Goal: Information Seeking & Learning: Learn about a topic

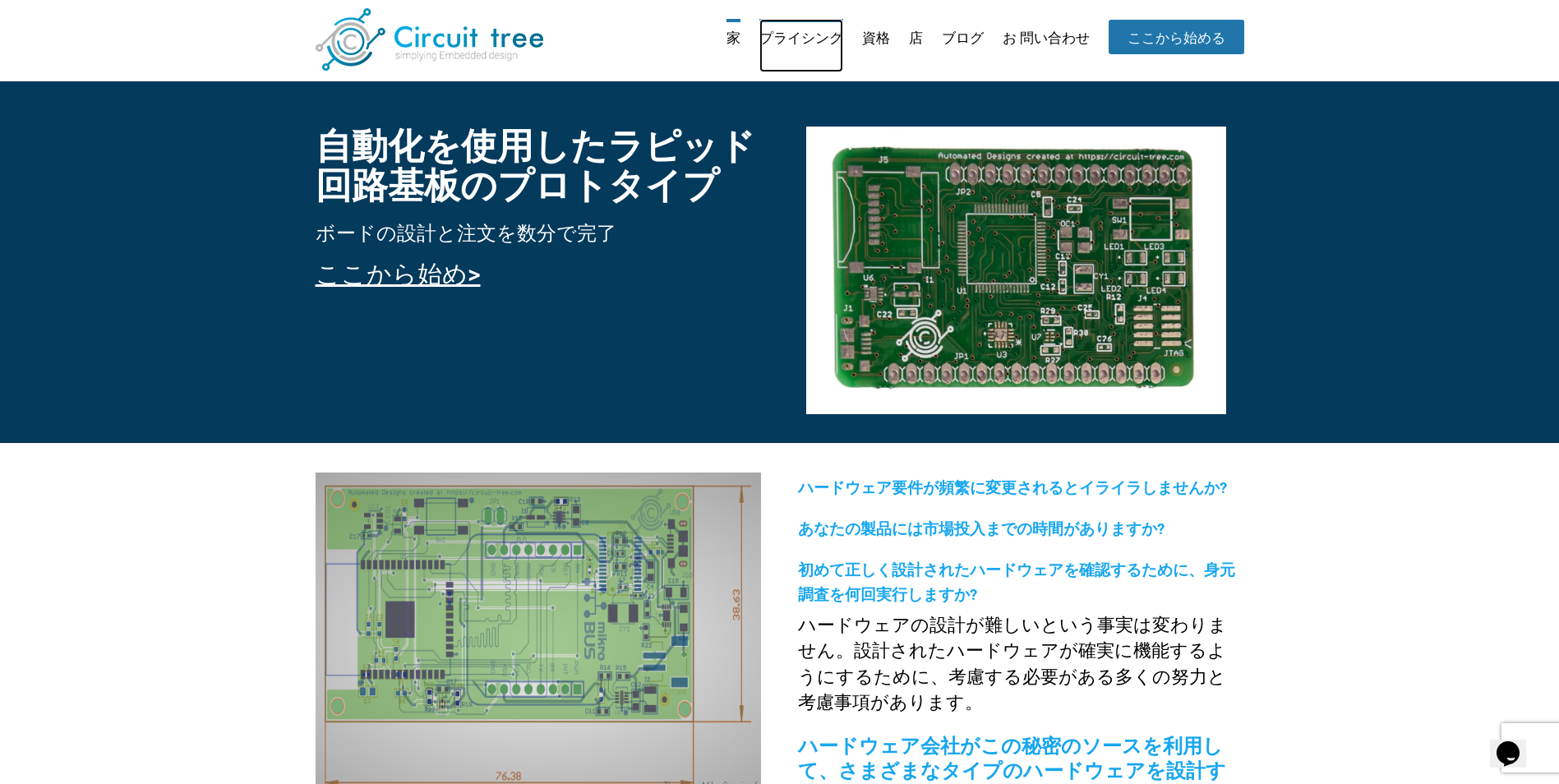
click at [813, 47] on link "プライシング" at bounding box center [801, 45] width 84 height 53
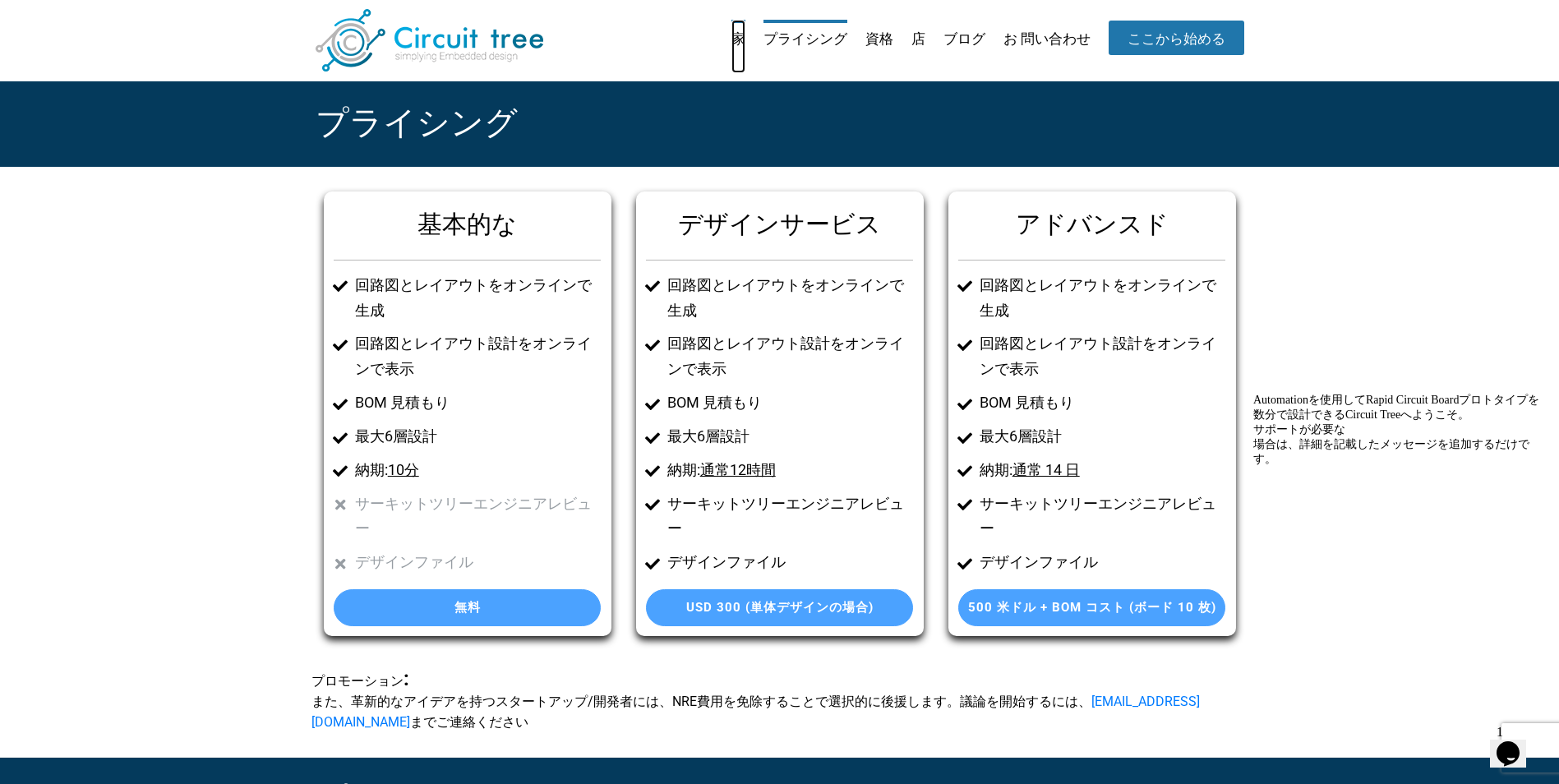
click at [732, 35] on link "家" at bounding box center [738, 46] width 14 height 53
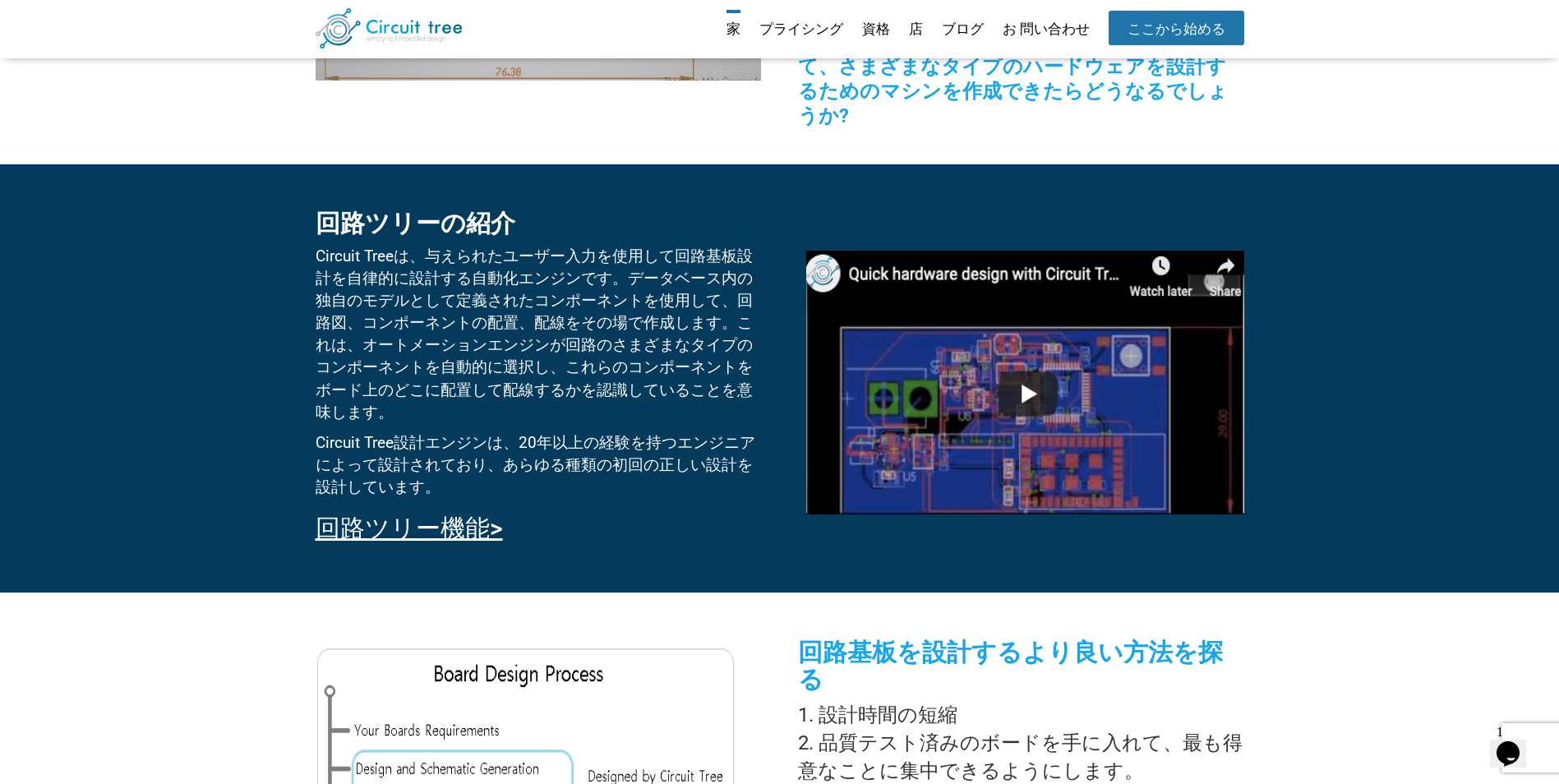
scroll to position [683, 0]
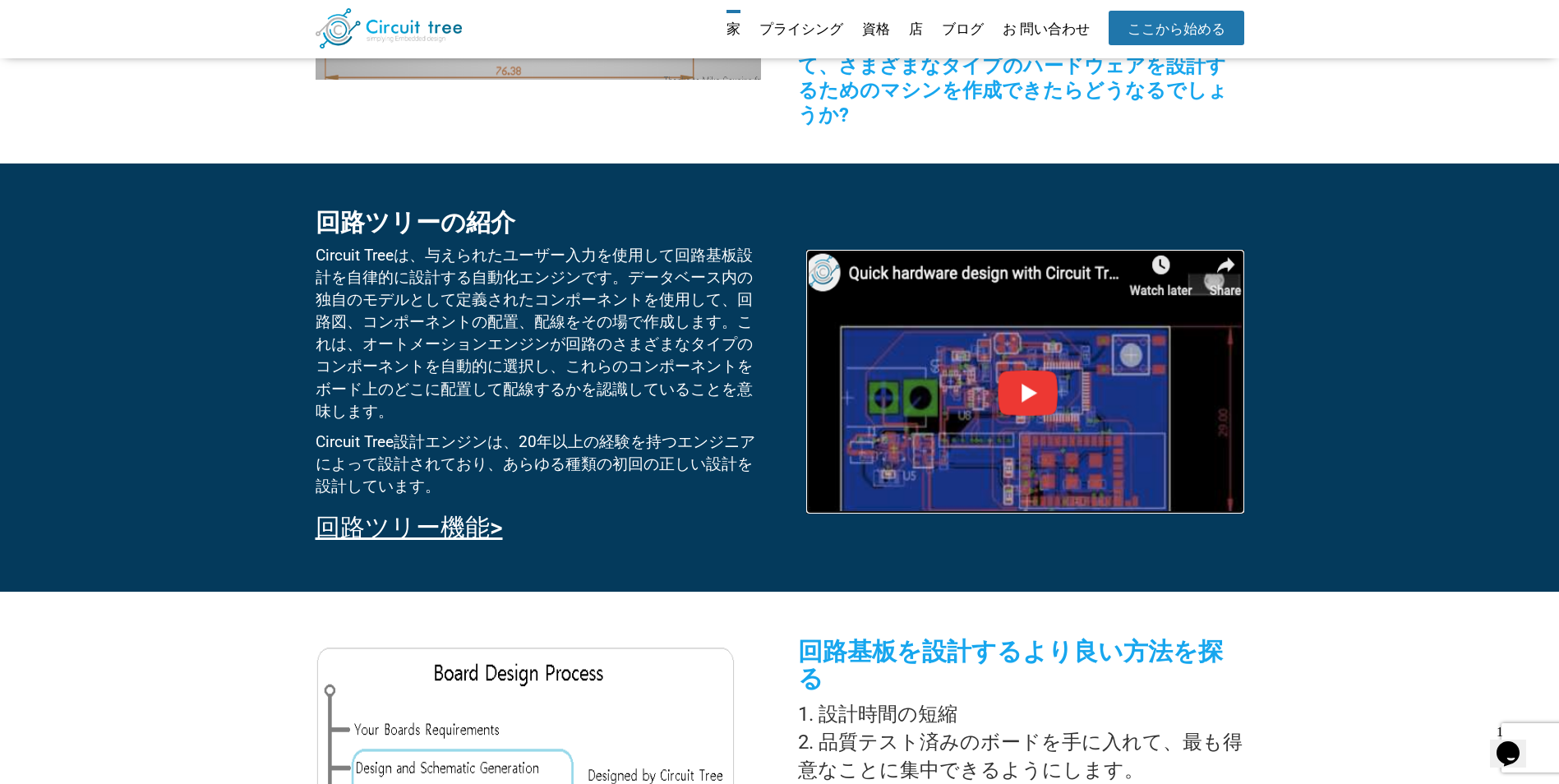
click at [1036, 375] on img at bounding box center [1025, 382] width 438 height 264
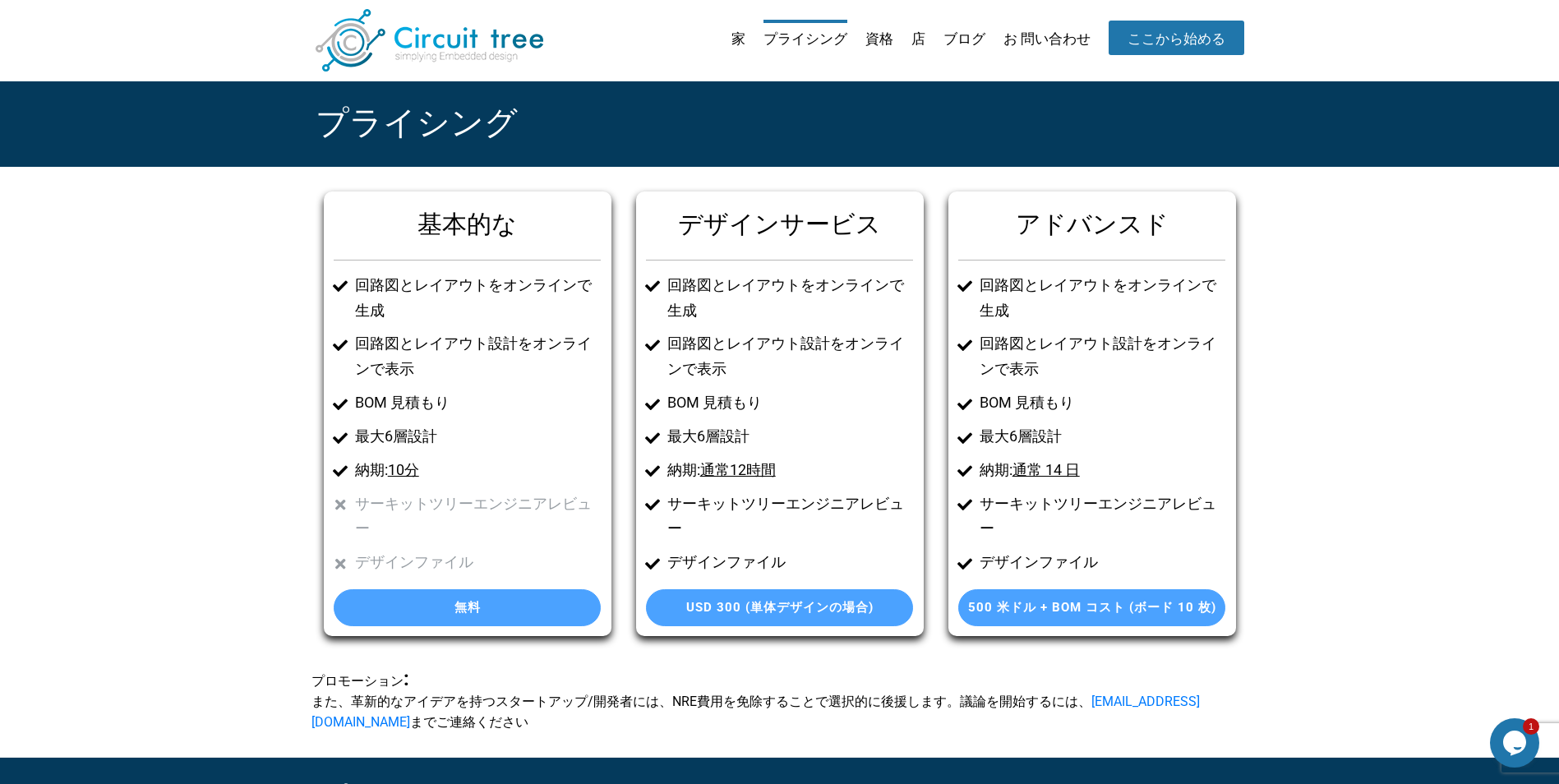
click at [723, 38] on li "家" at bounding box center [730, 46] width 31 height 53
drag, startPoint x: 753, startPoint y: 34, endPoint x: 742, endPoint y: 31, distance: 11.4
click at [742, 31] on ul "家 プライシング 資格 店 ブログ お 問い合わせ ここから始める" at bounding box center [980, 46] width 530 height 53
click at [742, 31] on link "家" at bounding box center [738, 46] width 14 height 53
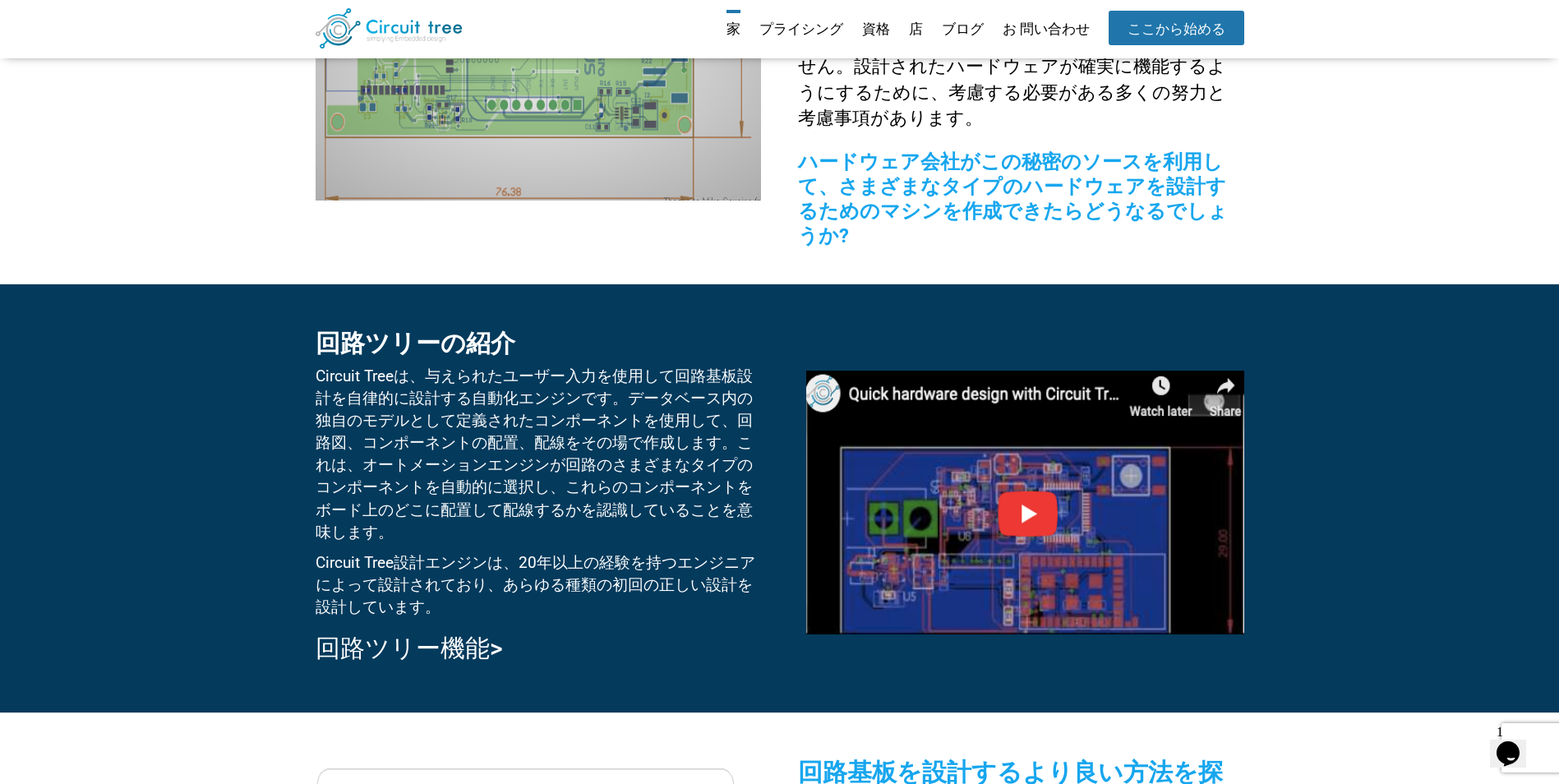
scroll to position [561, 0]
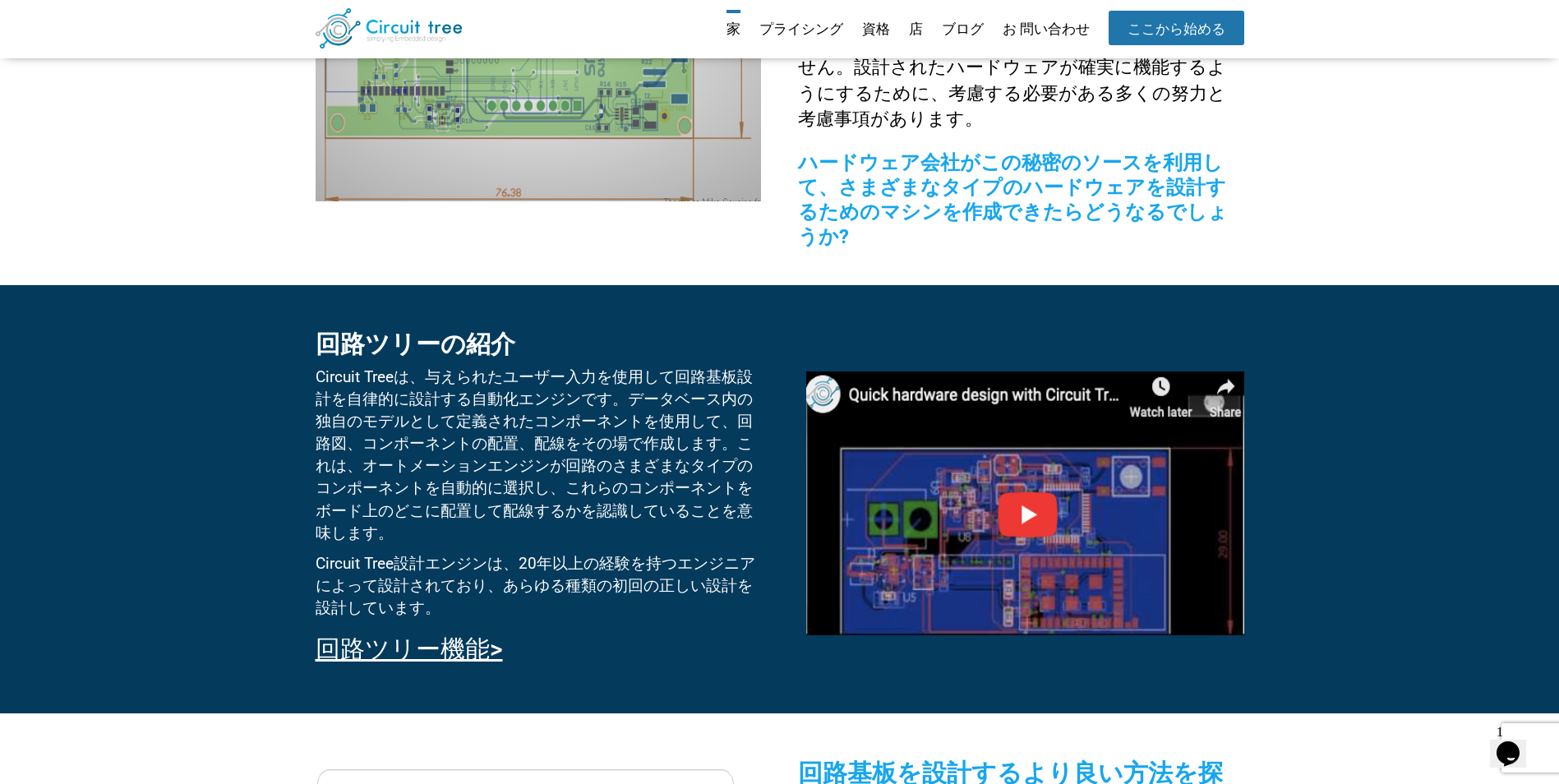
click at [449, 600] on div "回路ツリーの紹介 Circuit Treeは、与えられたユーザー入力を使用して回路基板設計を自律的に設計する自動化エンジンです。データベース内の独自のモデルと…" at bounding box center [538, 492] width 445 height 358
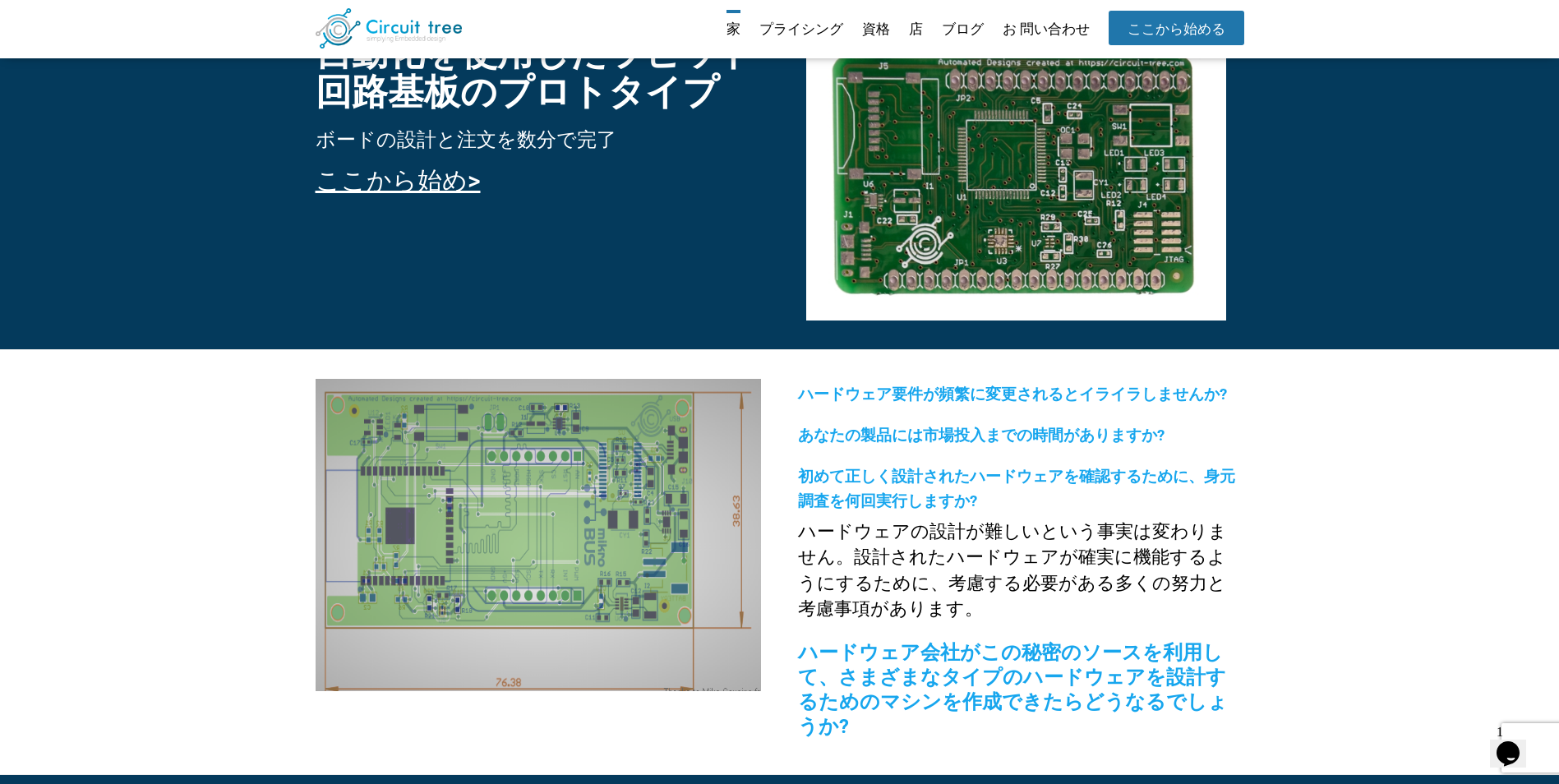
scroll to position [0, 0]
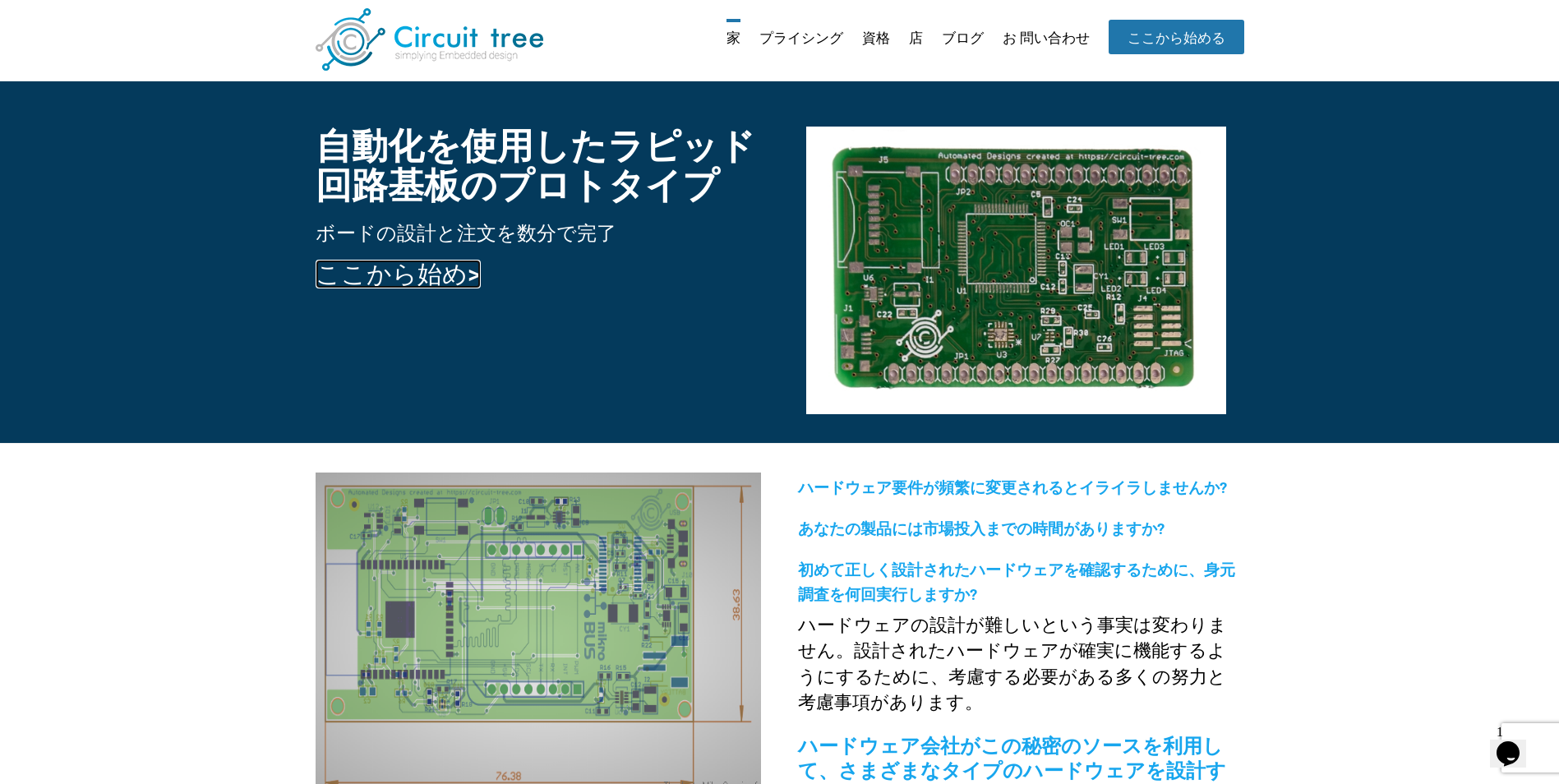
click at [445, 271] on link "ここから始め>" at bounding box center [399, 274] width 165 height 29
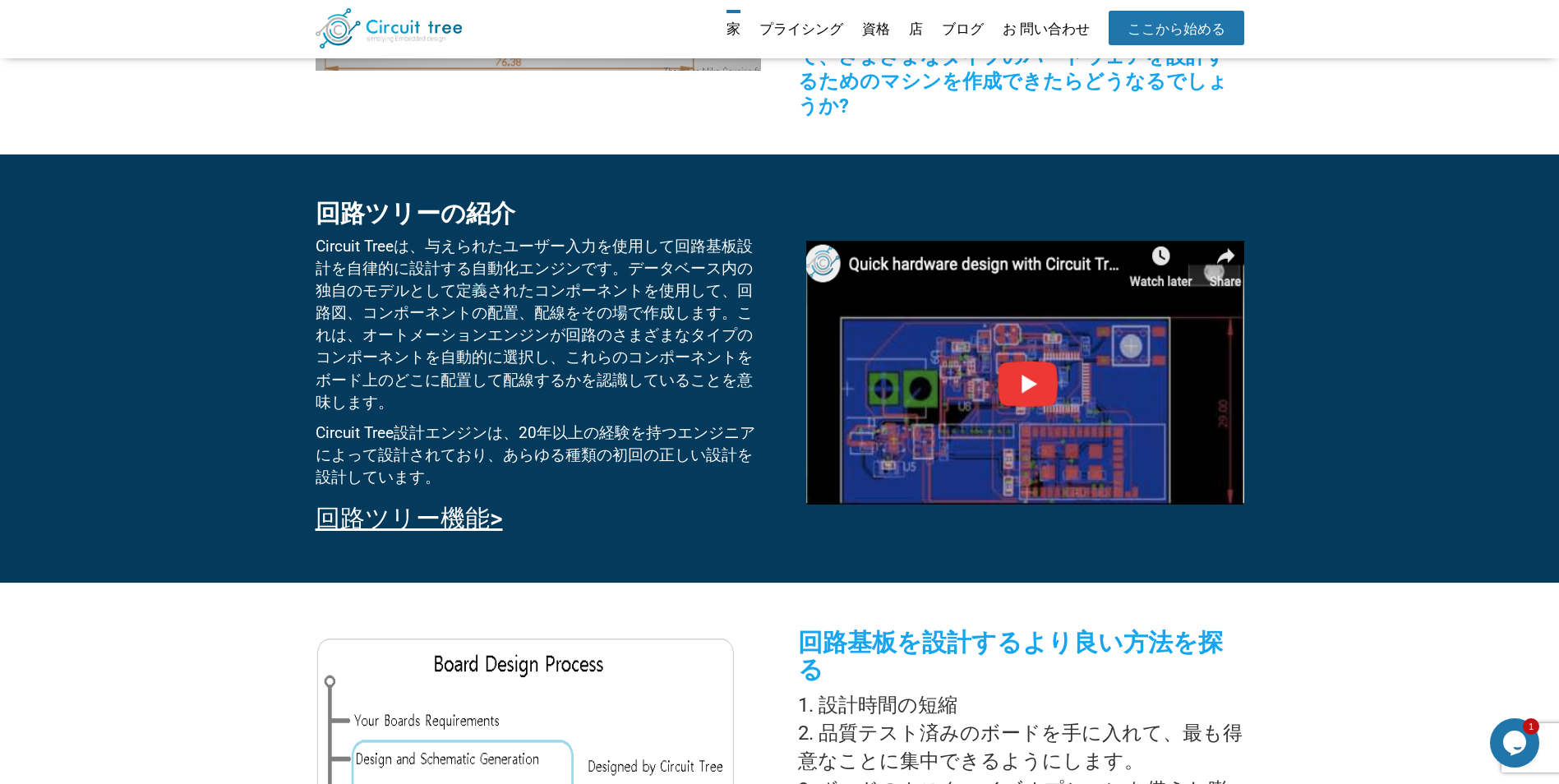
scroll to position [1120, 0]
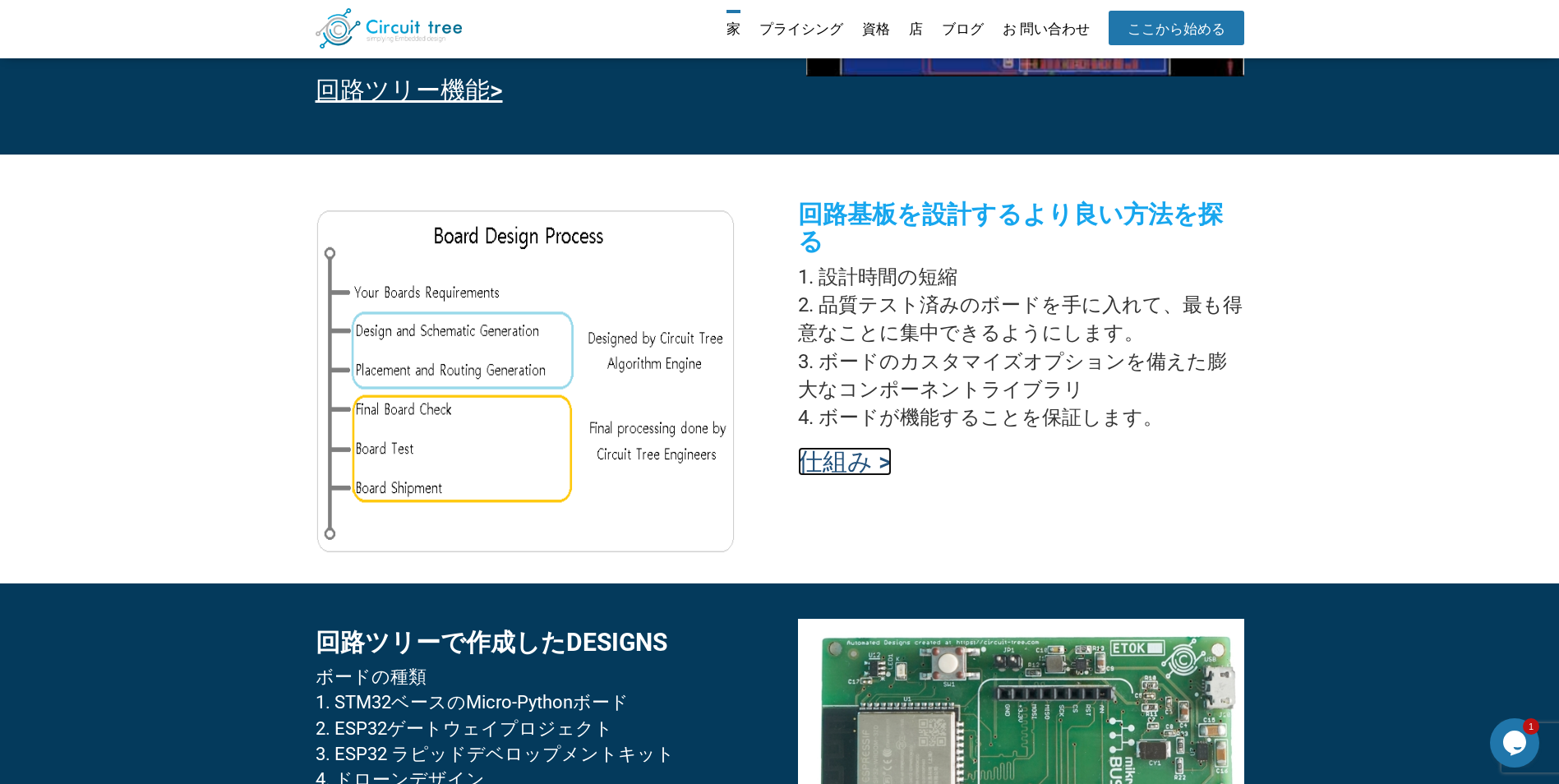
click at [858, 447] on link "仕組み >" at bounding box center [845, 461] width 94 height 29
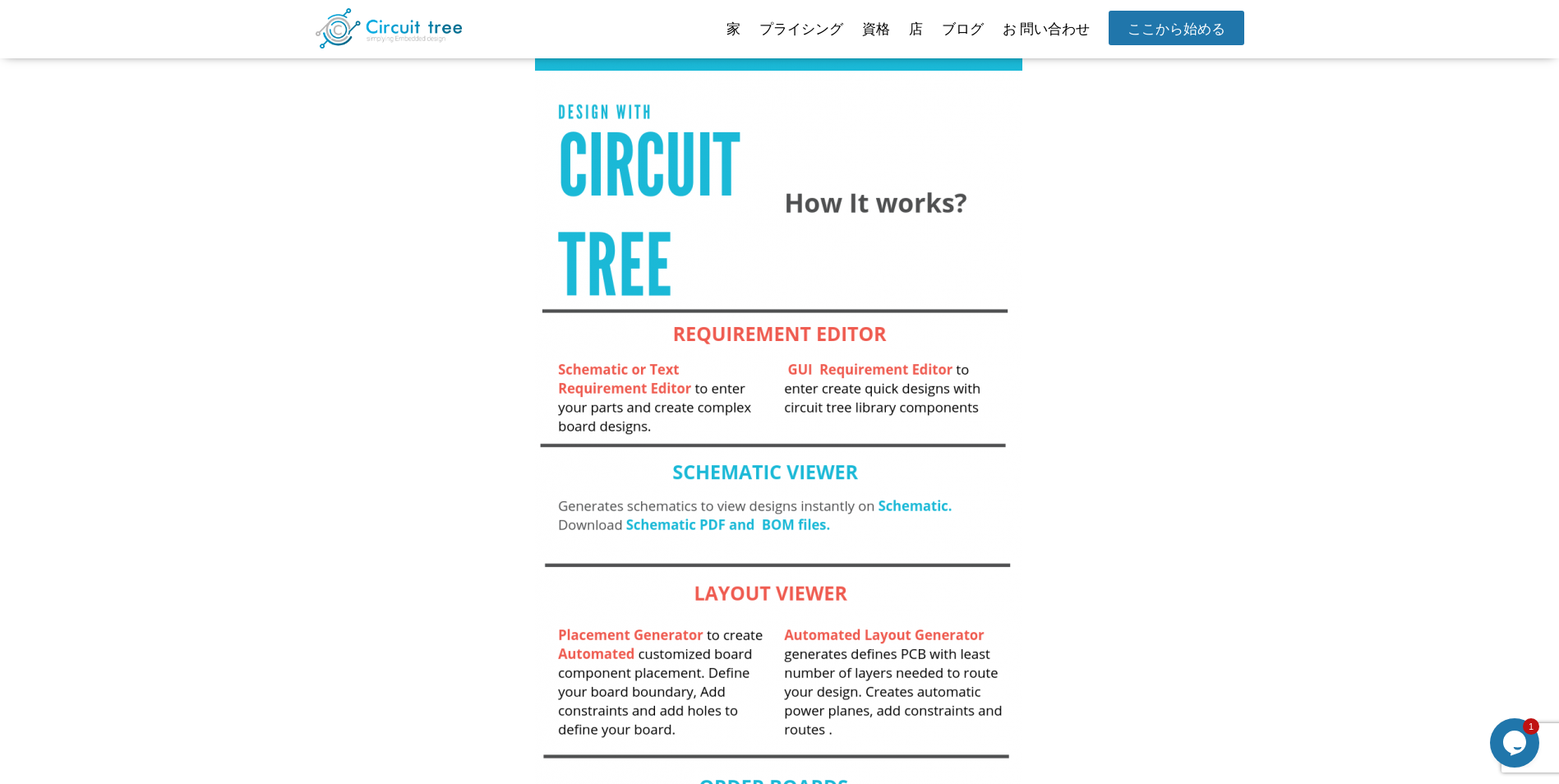
scroll to position [109, 0]
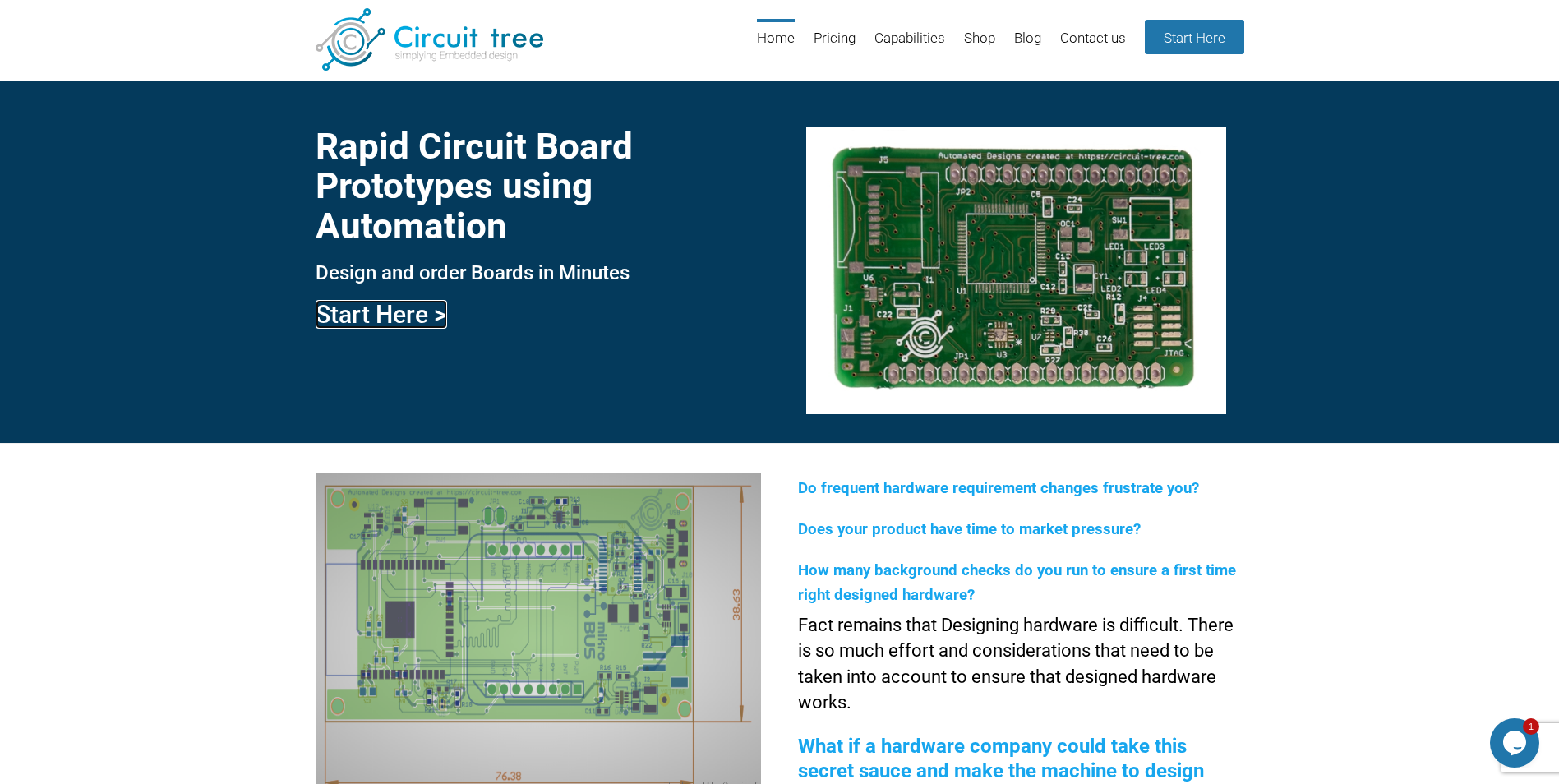
click at [412, 317] on link "Start Here >" at bounding box center [382, 314] width 132 height 29
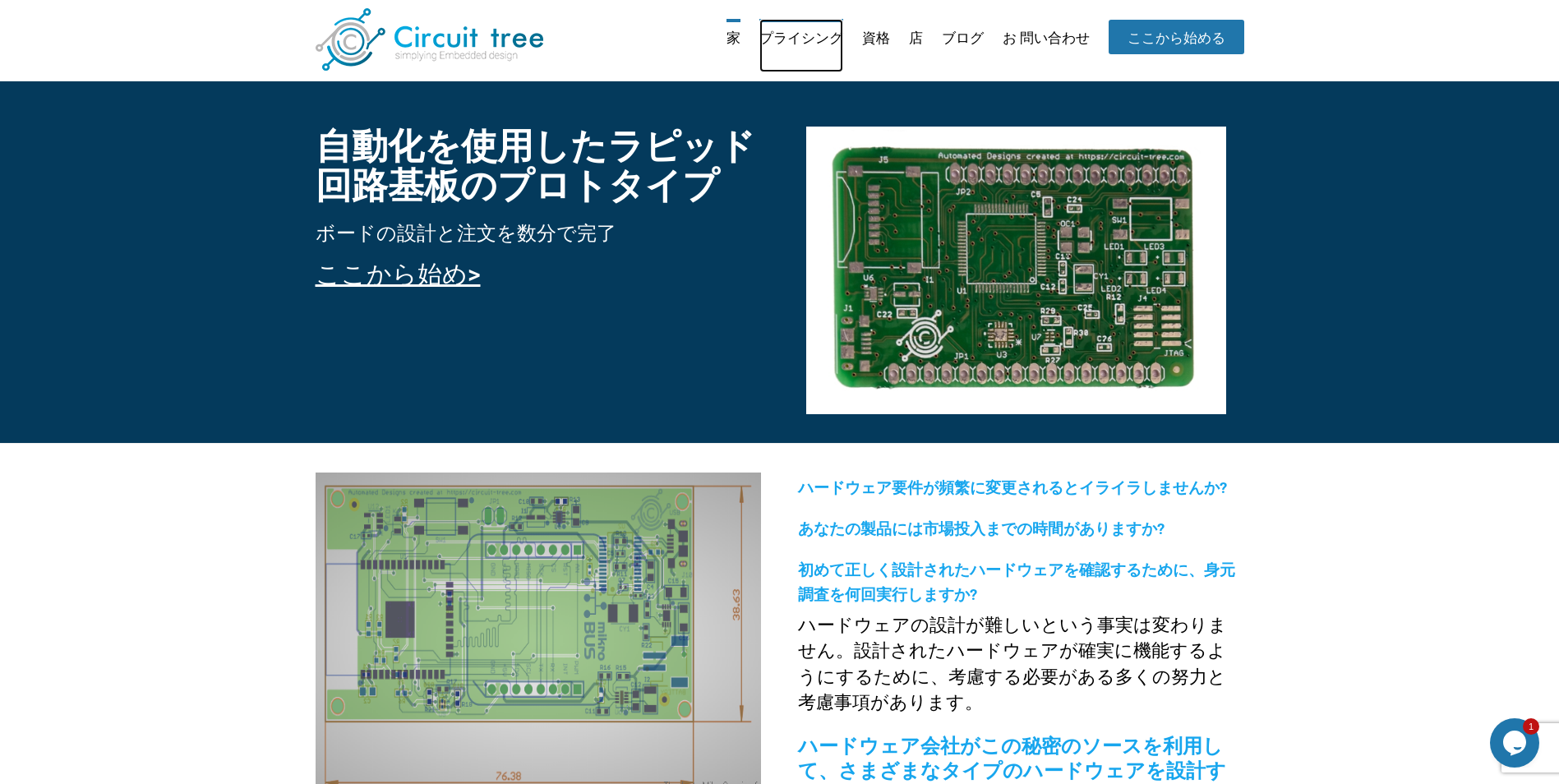
click at [806, 42] on link "プライシング" at bounding box center [801, 45] width 84 height 53
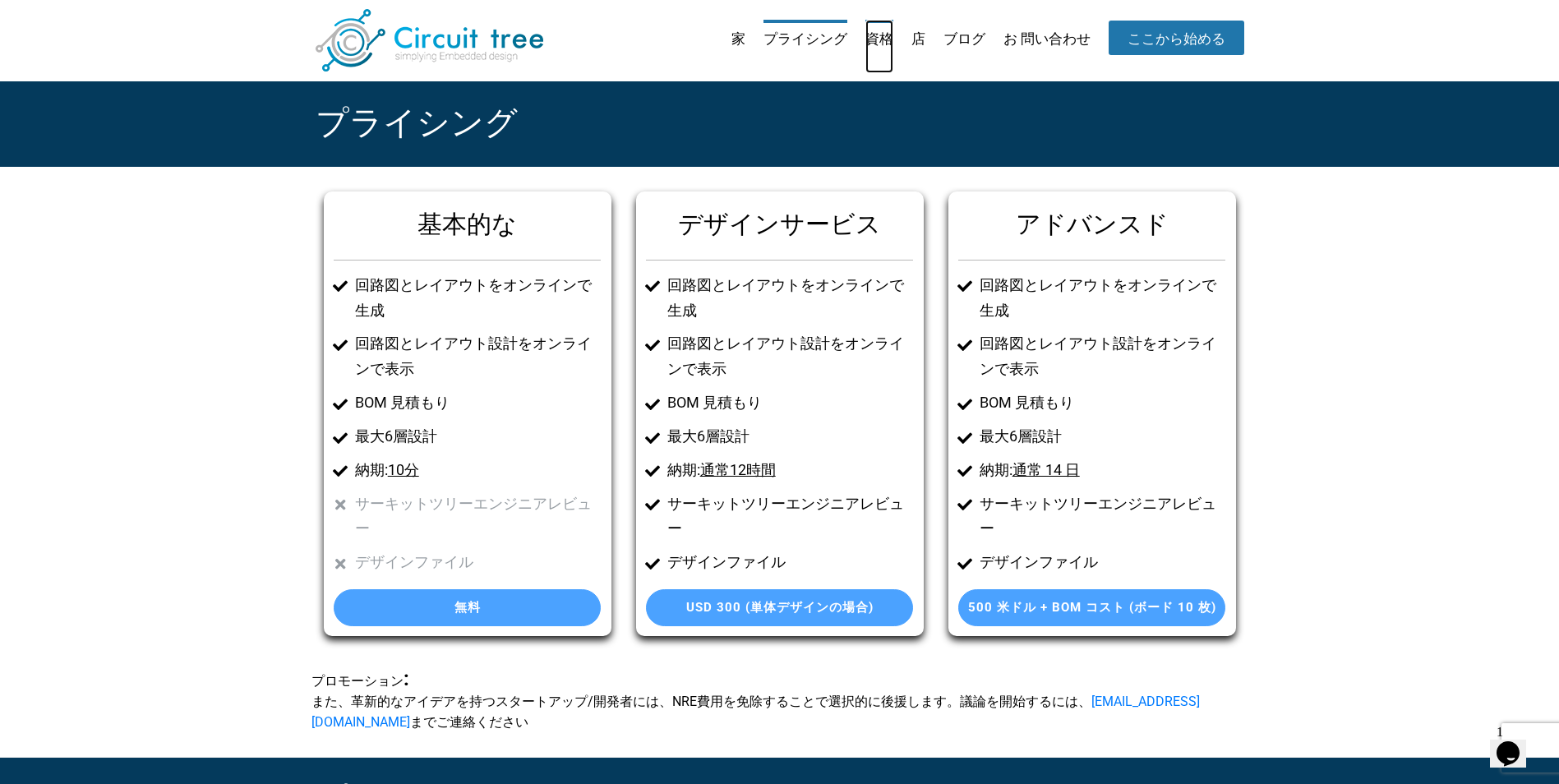
click at [874, 49] on link "資格" at bounding box center [879, 46] width 28 height 53
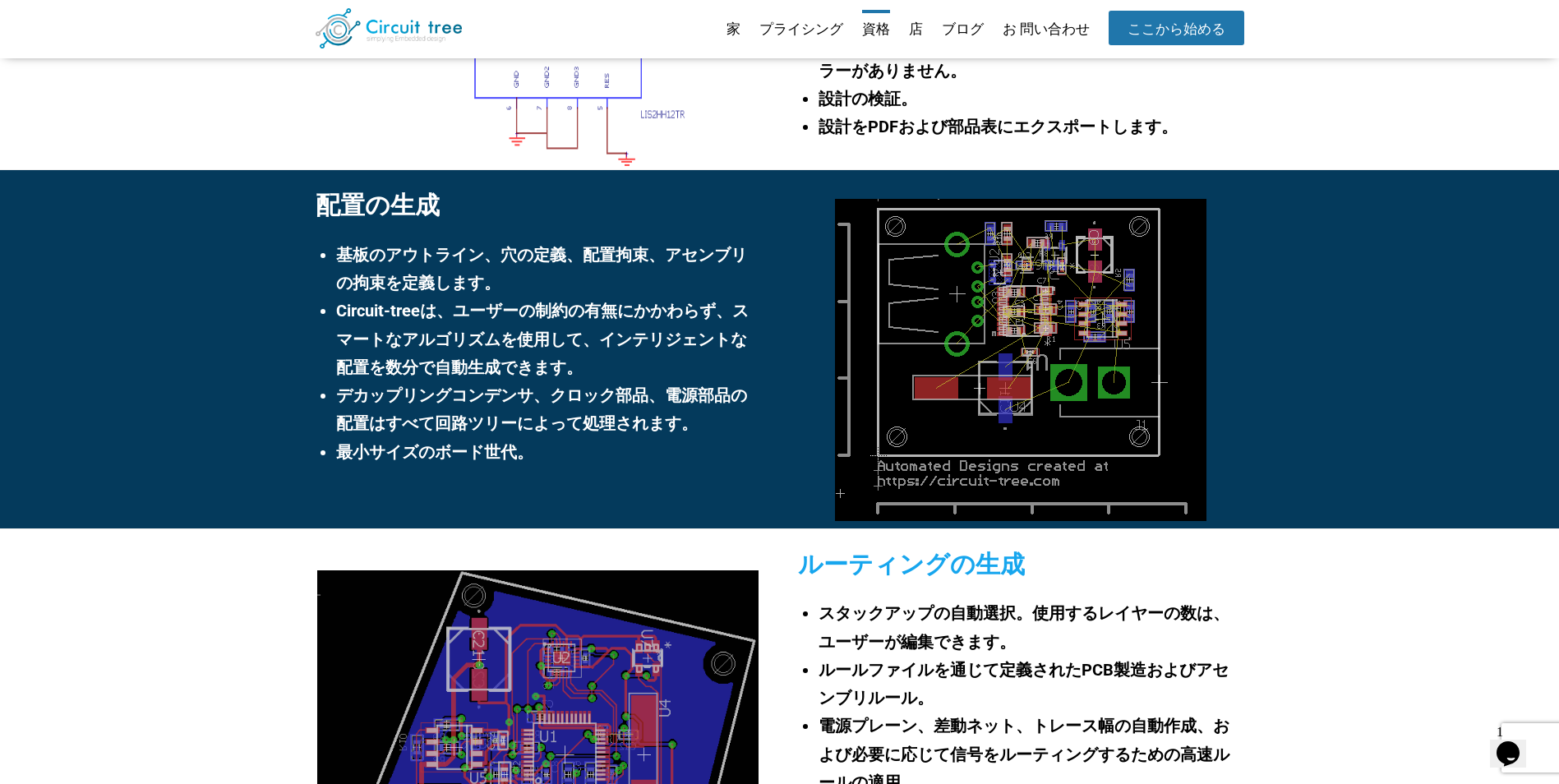
scroll to position [1213, 0]
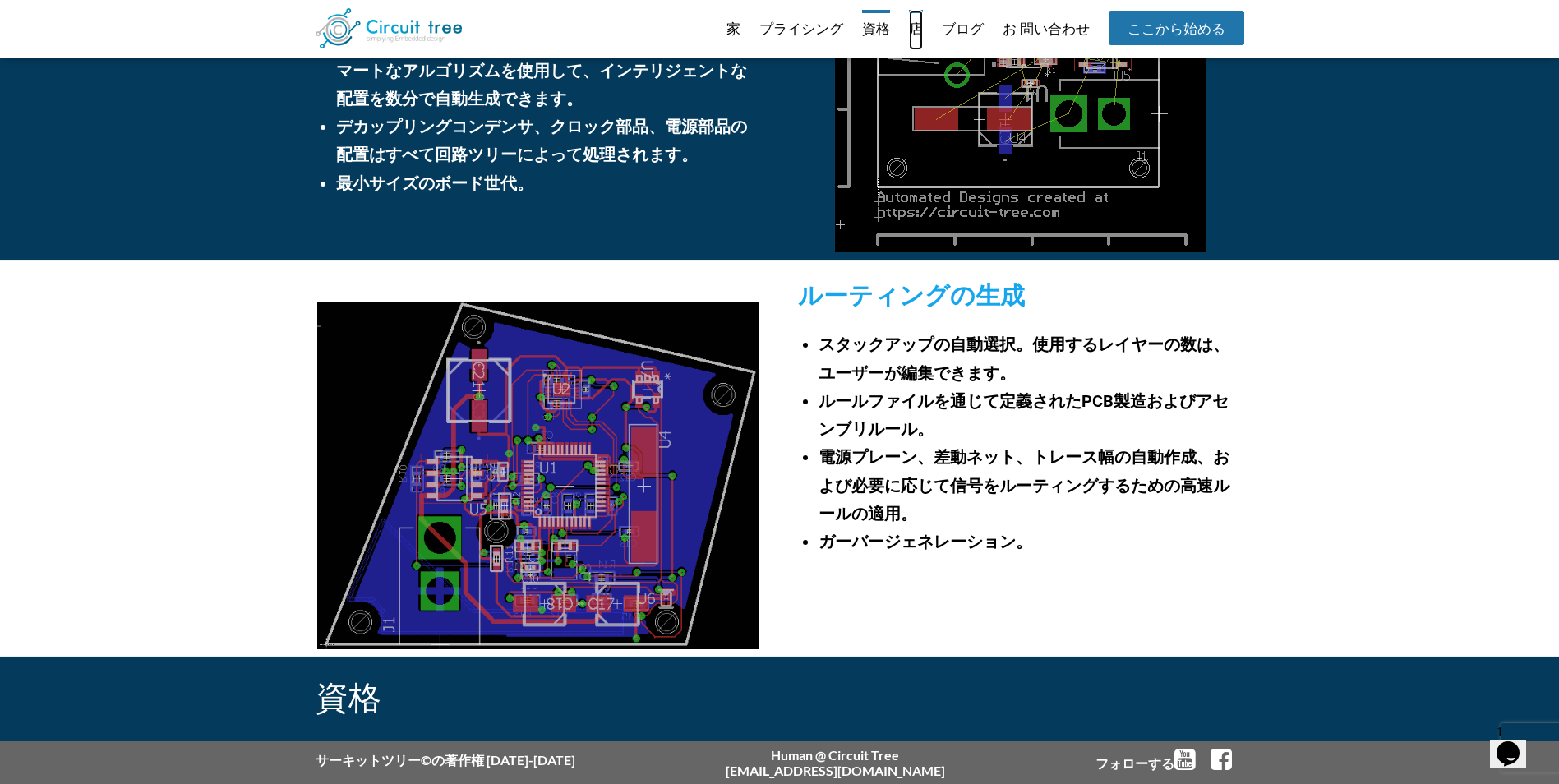
click at [910, 30] on link "店" at bounding box center [915, 30] width 14 height 40
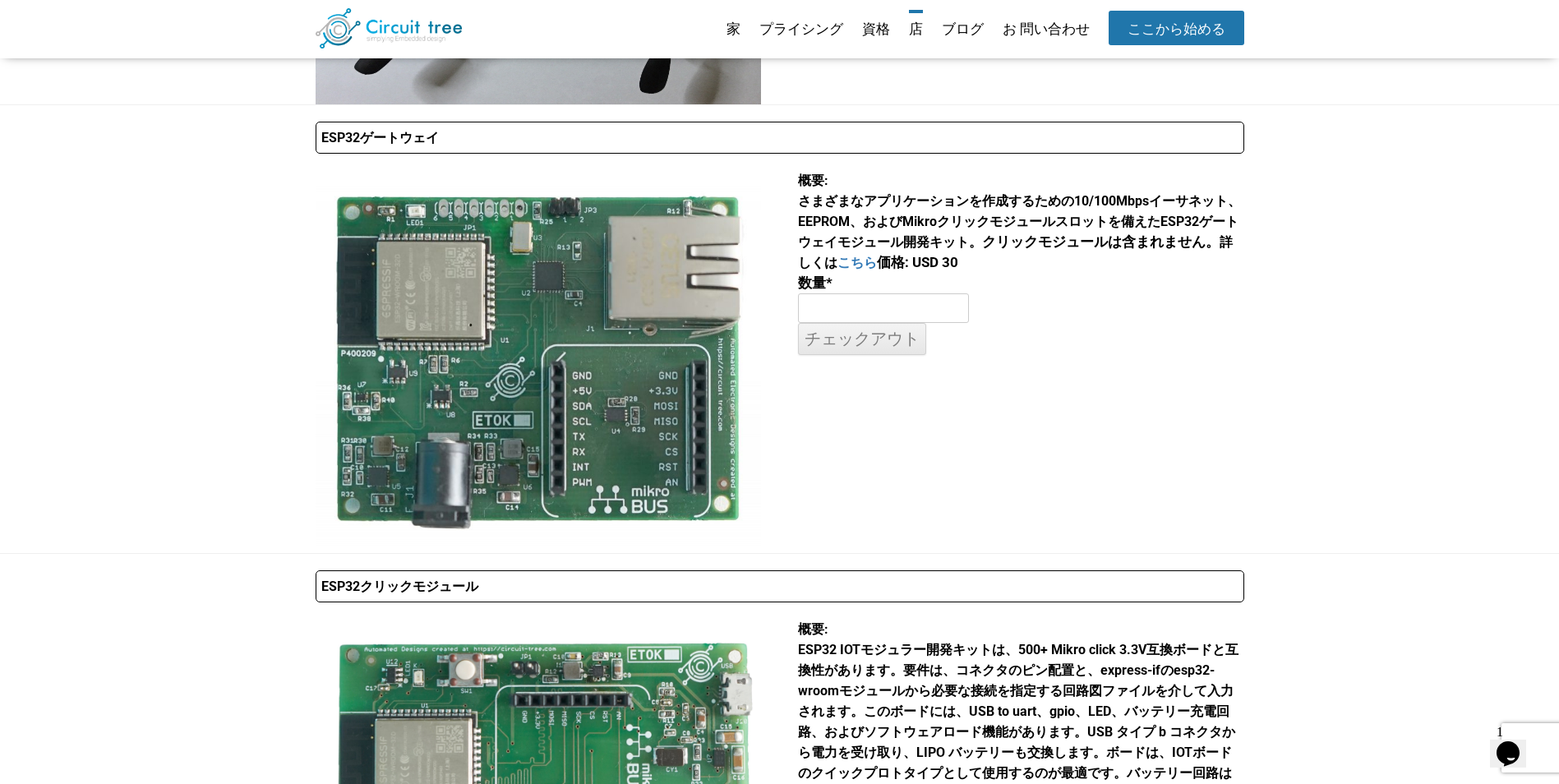
scroll to position [421, 0]
click at [970, 24] on link "ブログ" at bounding box center [963, 30] width 42 height 40
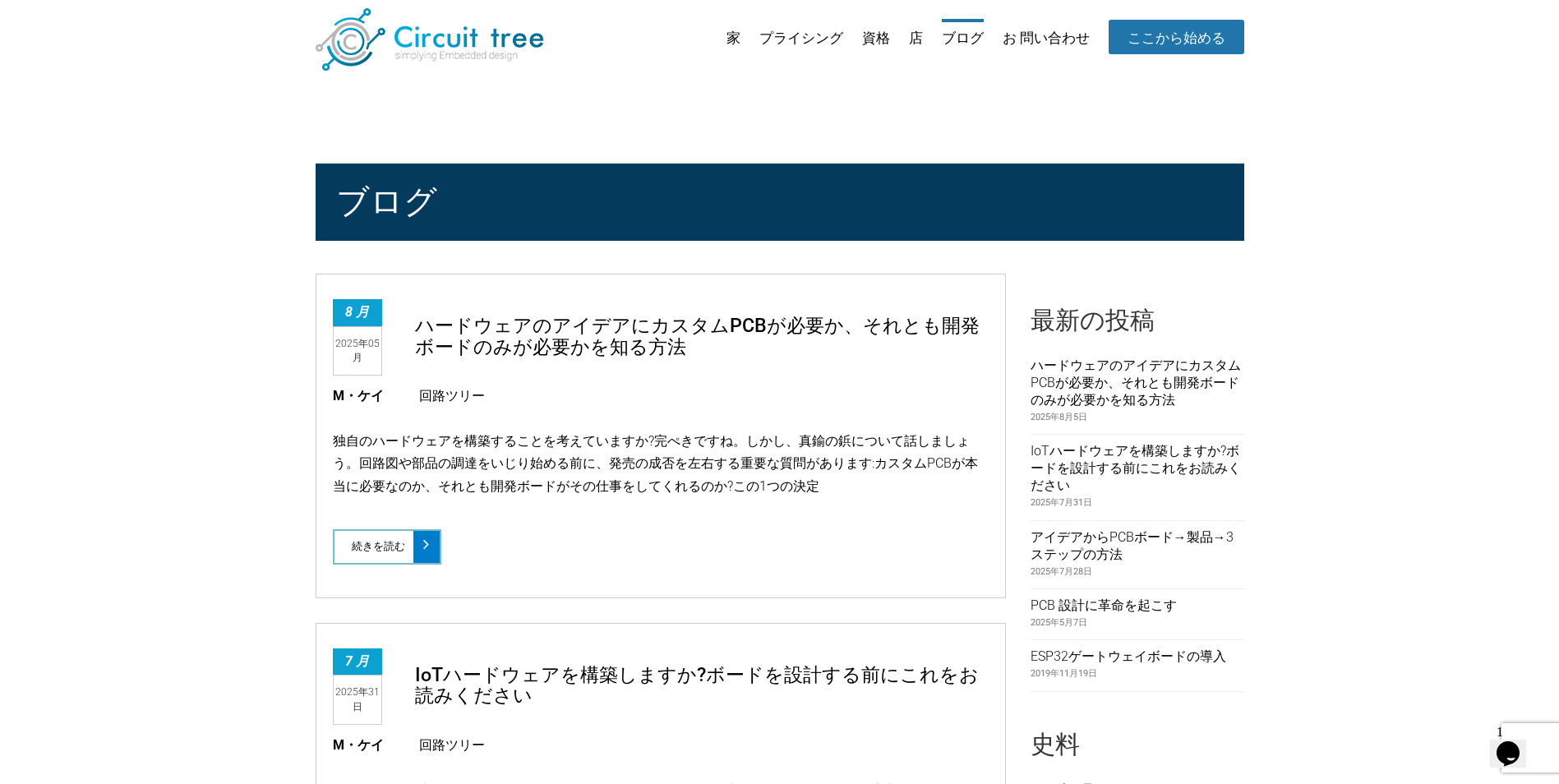
click at [739, 35] on ul "家 プライシング 資格 店 ブログ お 問い合わせ ここから始める" at bounding box center [976, 45] width 534 height 53
click at [727, 39] on link "家" at bounding box center [733, 45] width 14 height 53
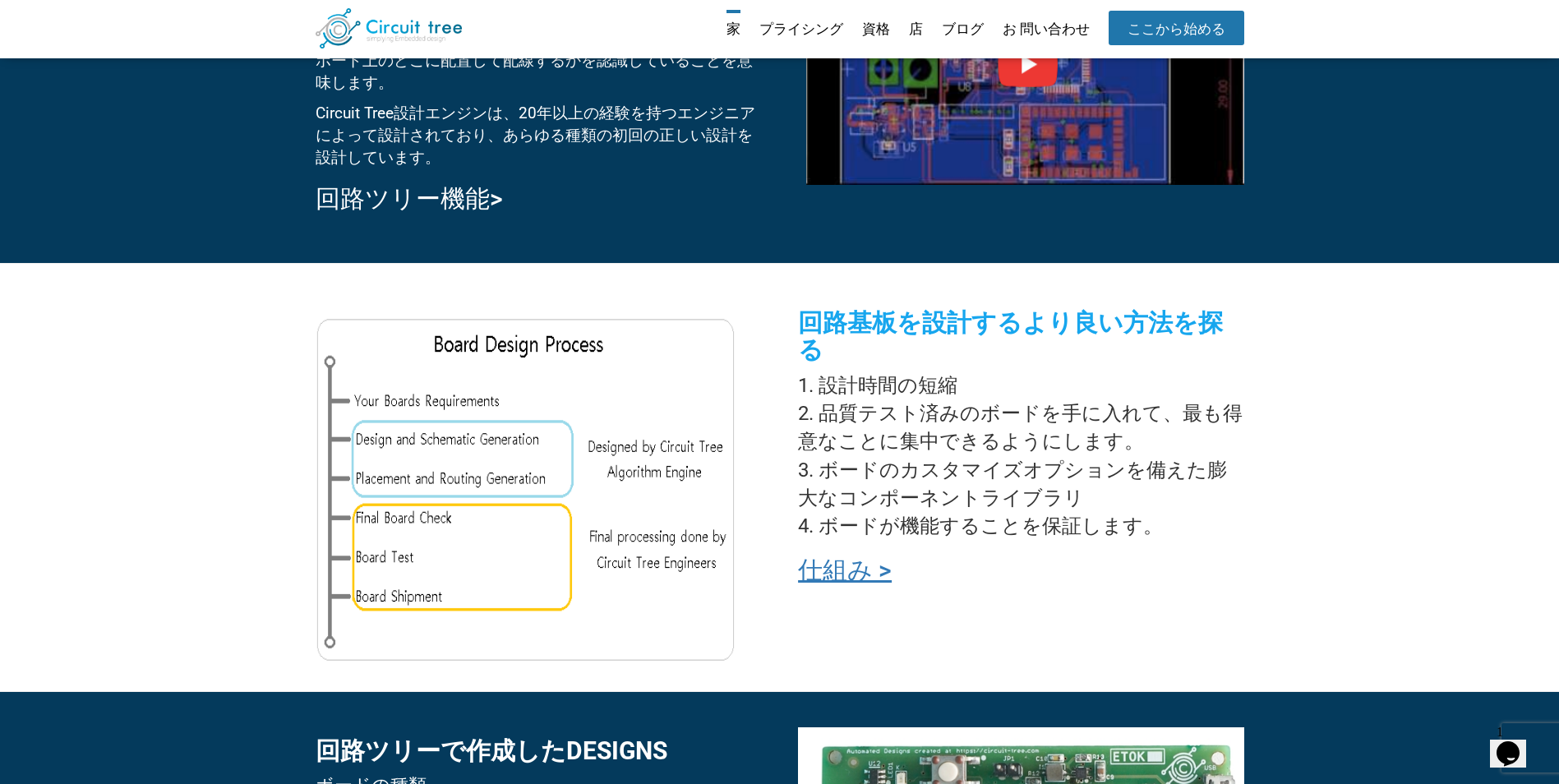
scroll to position [1011, 0]
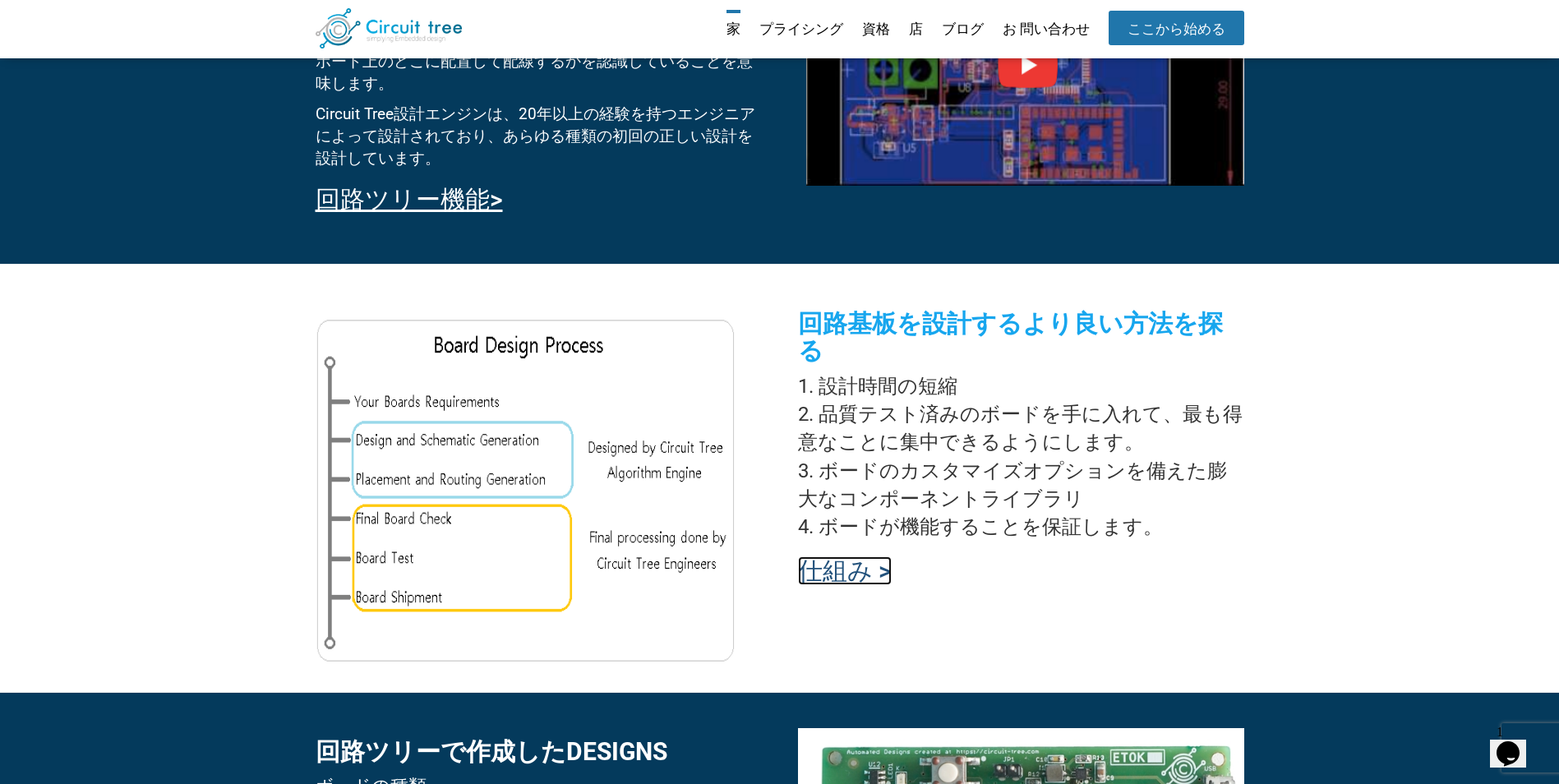
click at [864, 556] on link "仕組み >" at bounding box center [845, 570] width 94 height 29
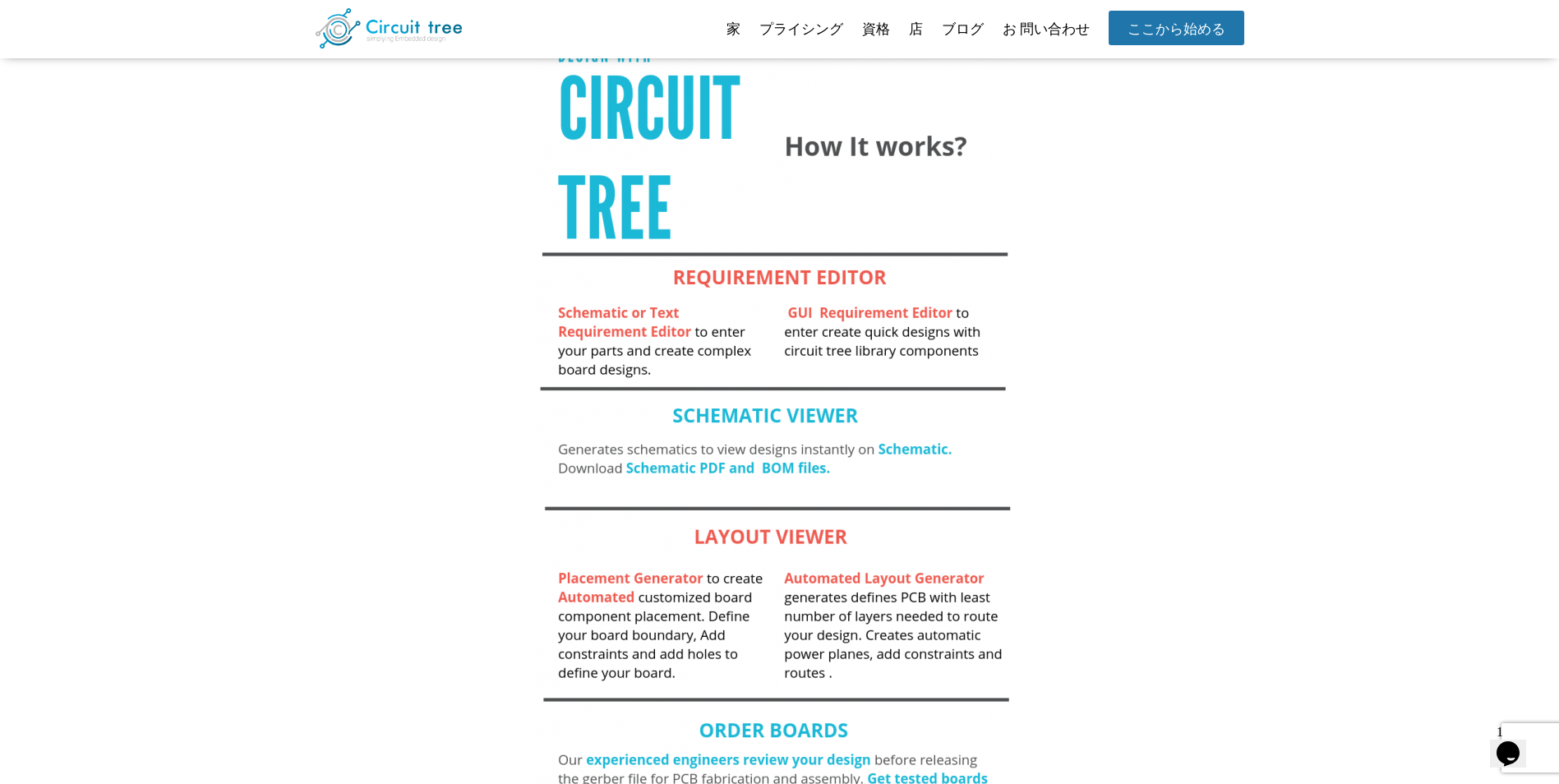
scroll to position [165, 0]
click at [1110, 277] on div "使い方 回路ツリー - PCB 設計を生成する仕組み 使い方" at bounding box center [780, 382] width 1559 height 978
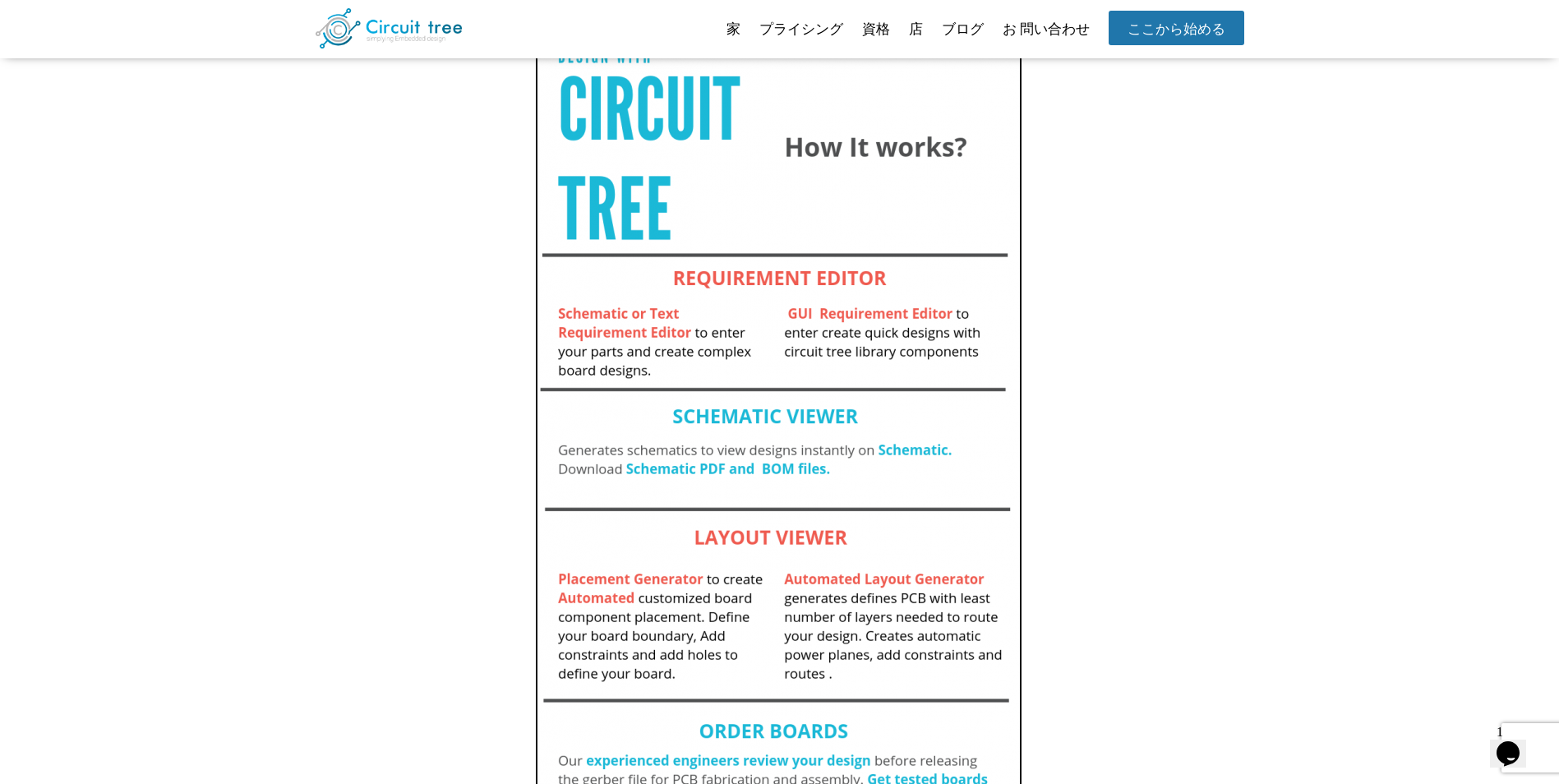
click at [836, 320] on img at bounding box center [779, 411] width 488 height 857
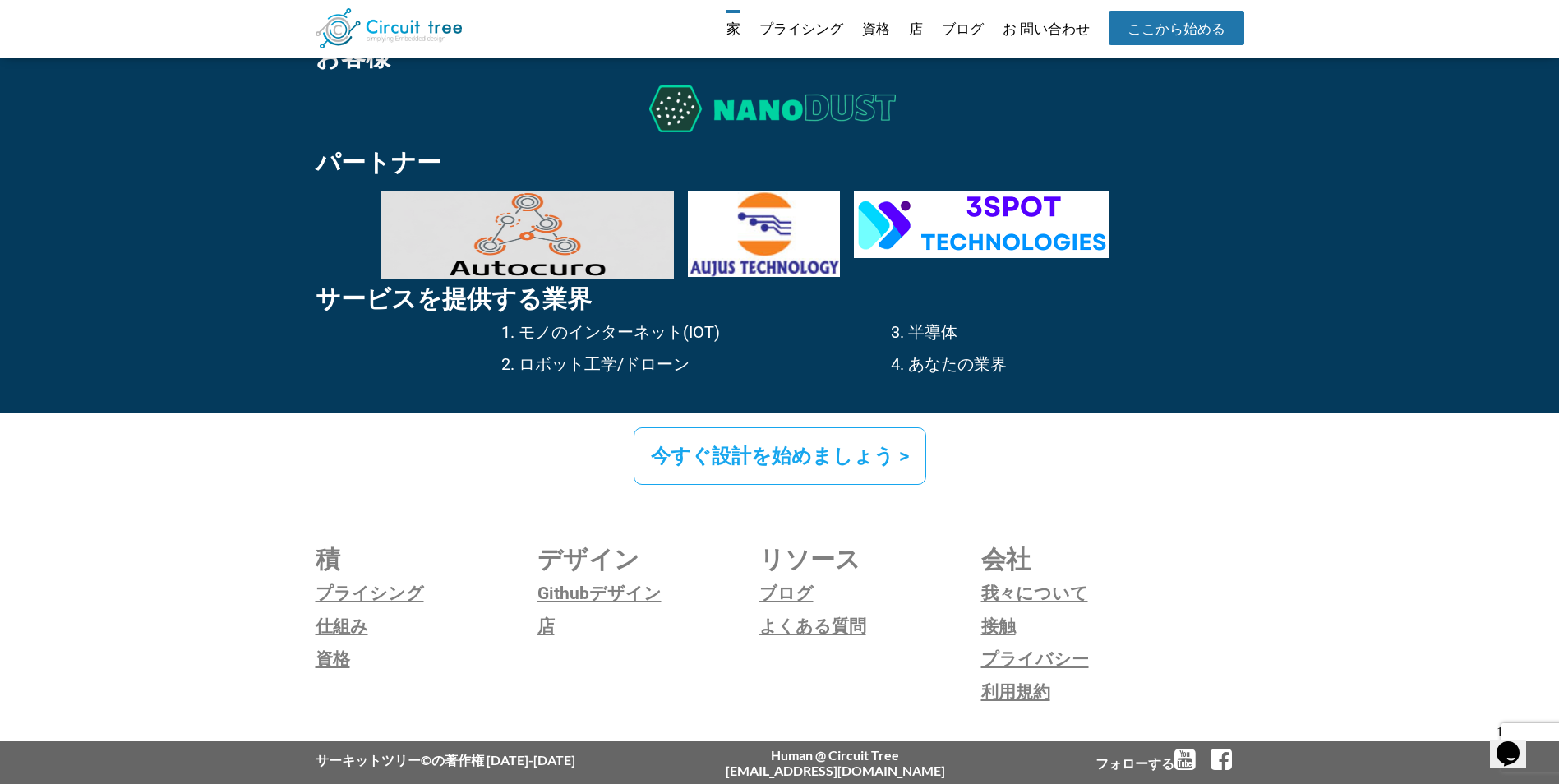
scroll to position [2388, 0]
click at [822, 622] on link "よくある質問" at bounding box center [870, 626] width 222 height 25
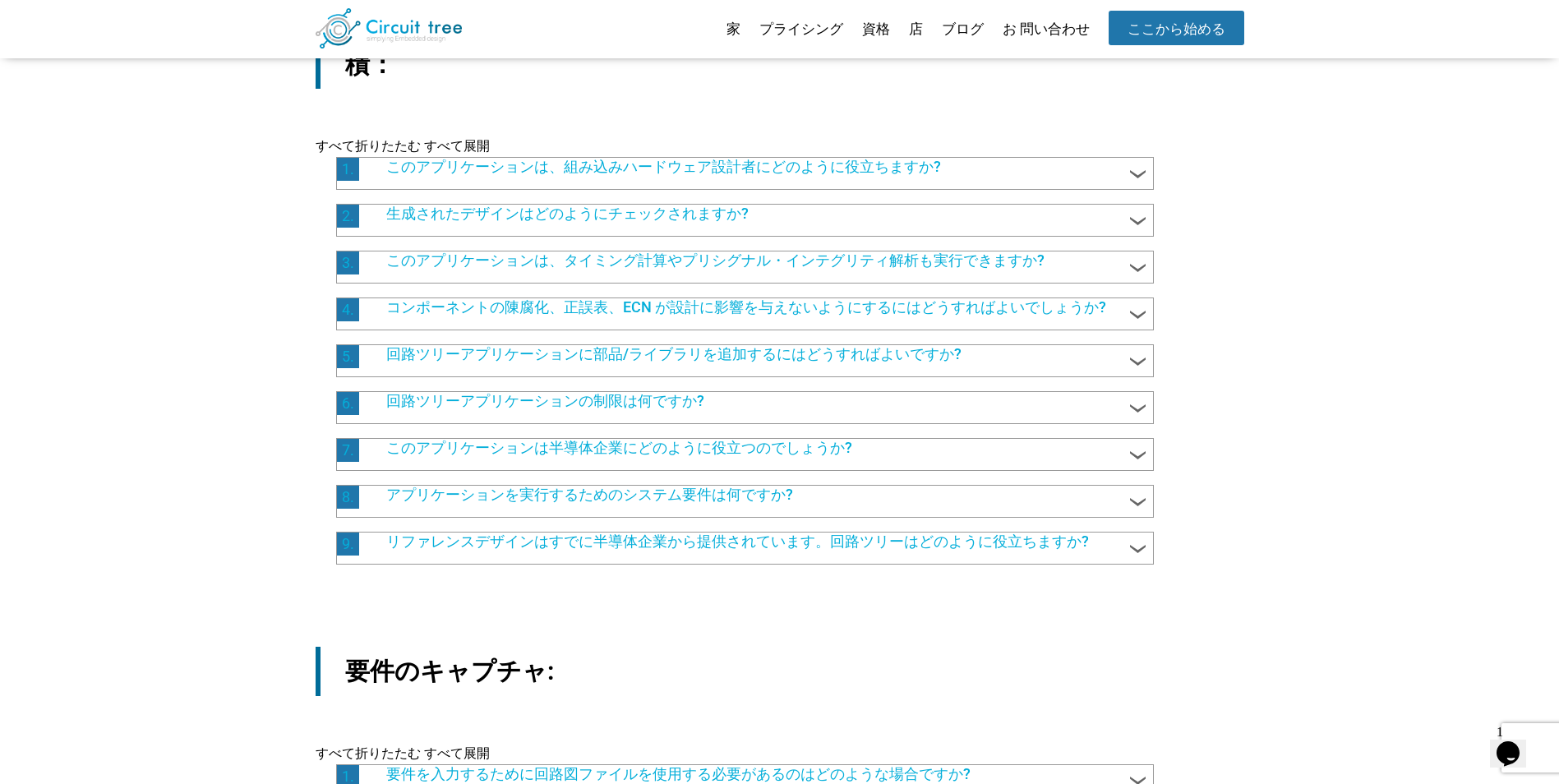
scroll to position [229, 0]
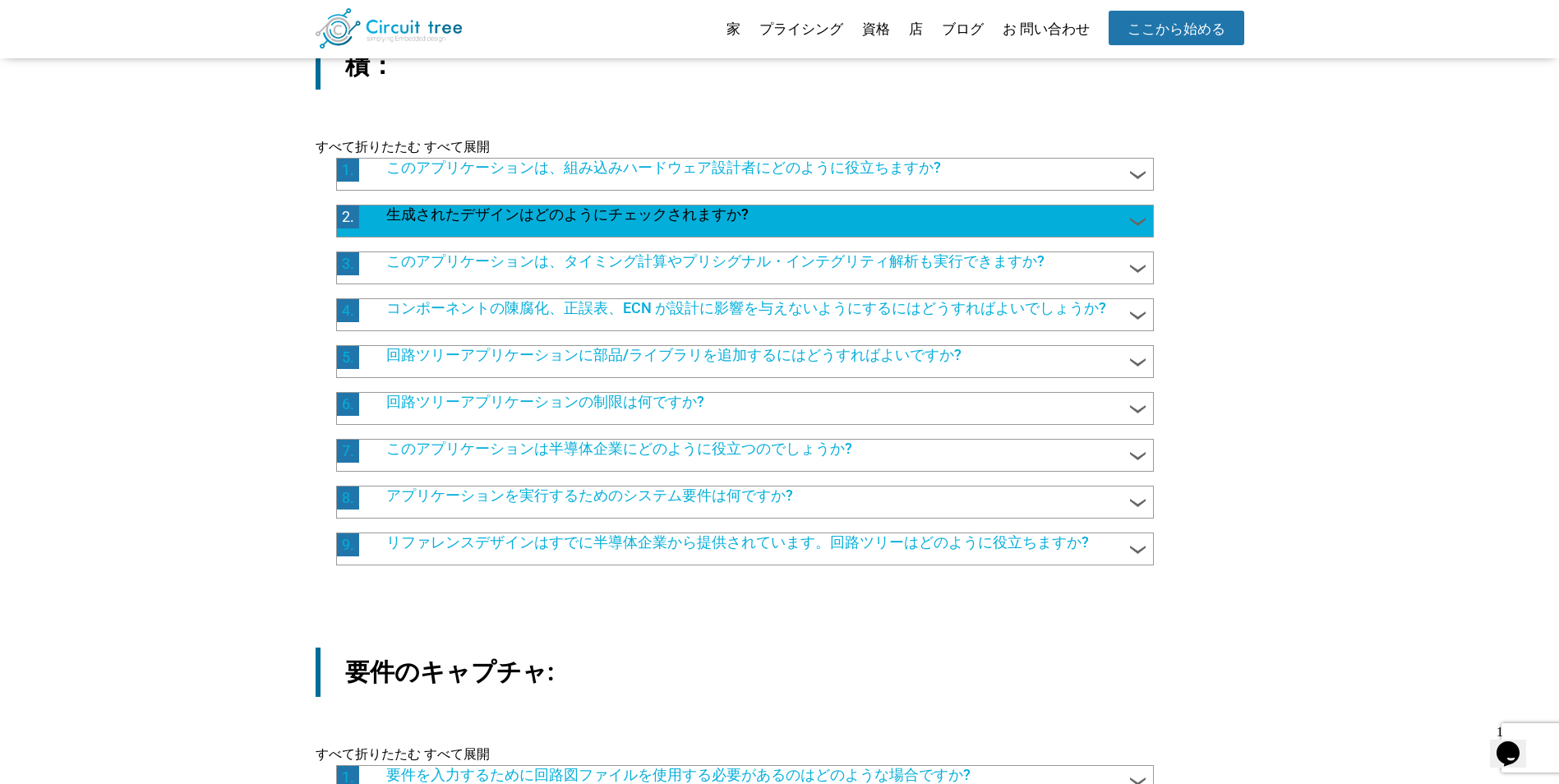
click at [1083, 232] on div "2. 生成されたデザインはどのようにチェックされますか?" at bounding box center [745, 220] width 818 height 33
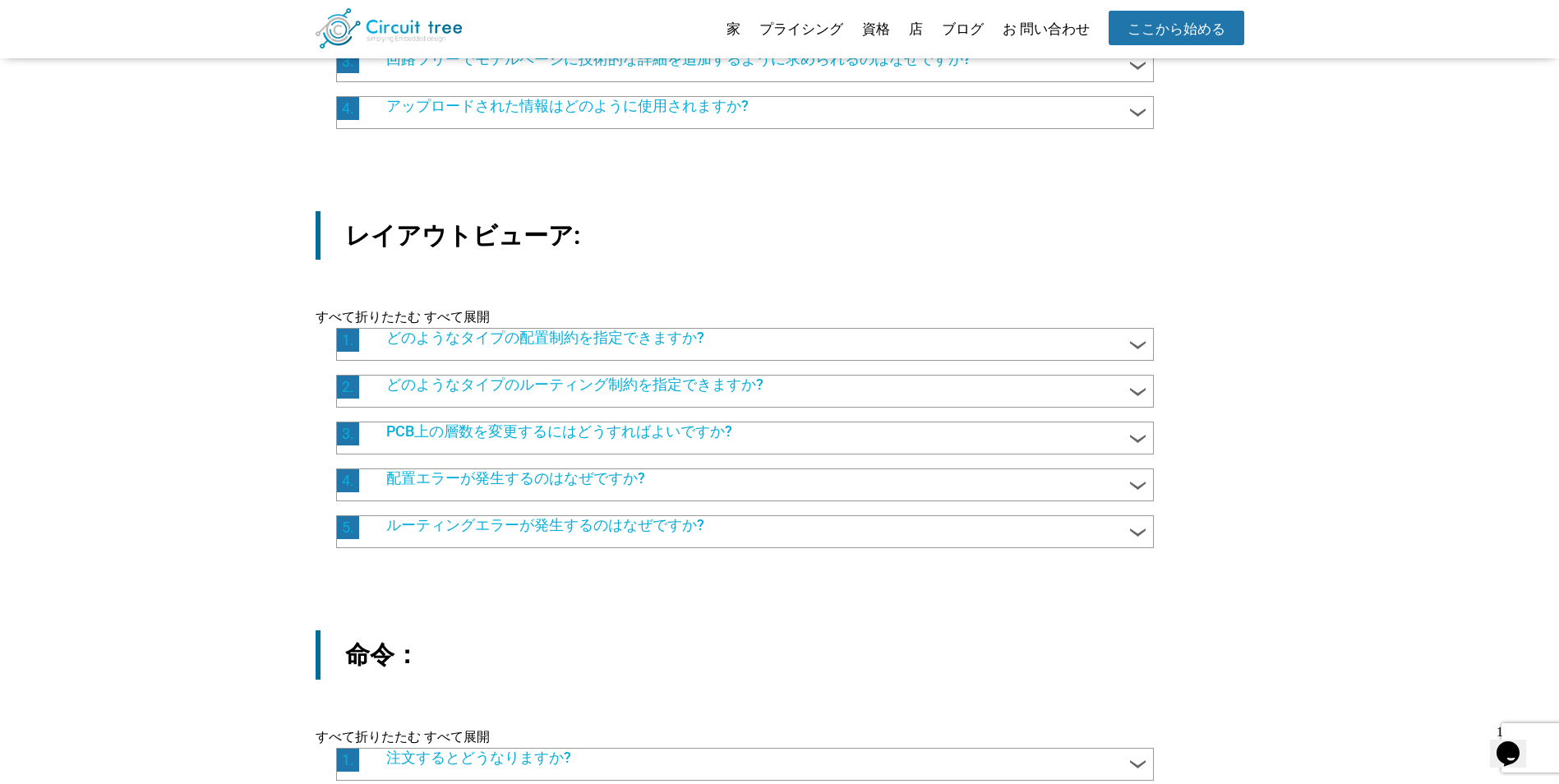
scroll to position [1109, 0]
click at [1285, 379] on div "積： すべて折りたたむ すべて 展開 product Expand All | Collapse All 1. このアプリケーションは、組み込みハードウェア設…" at bounding box center [780, 196] width 1559 height 2132
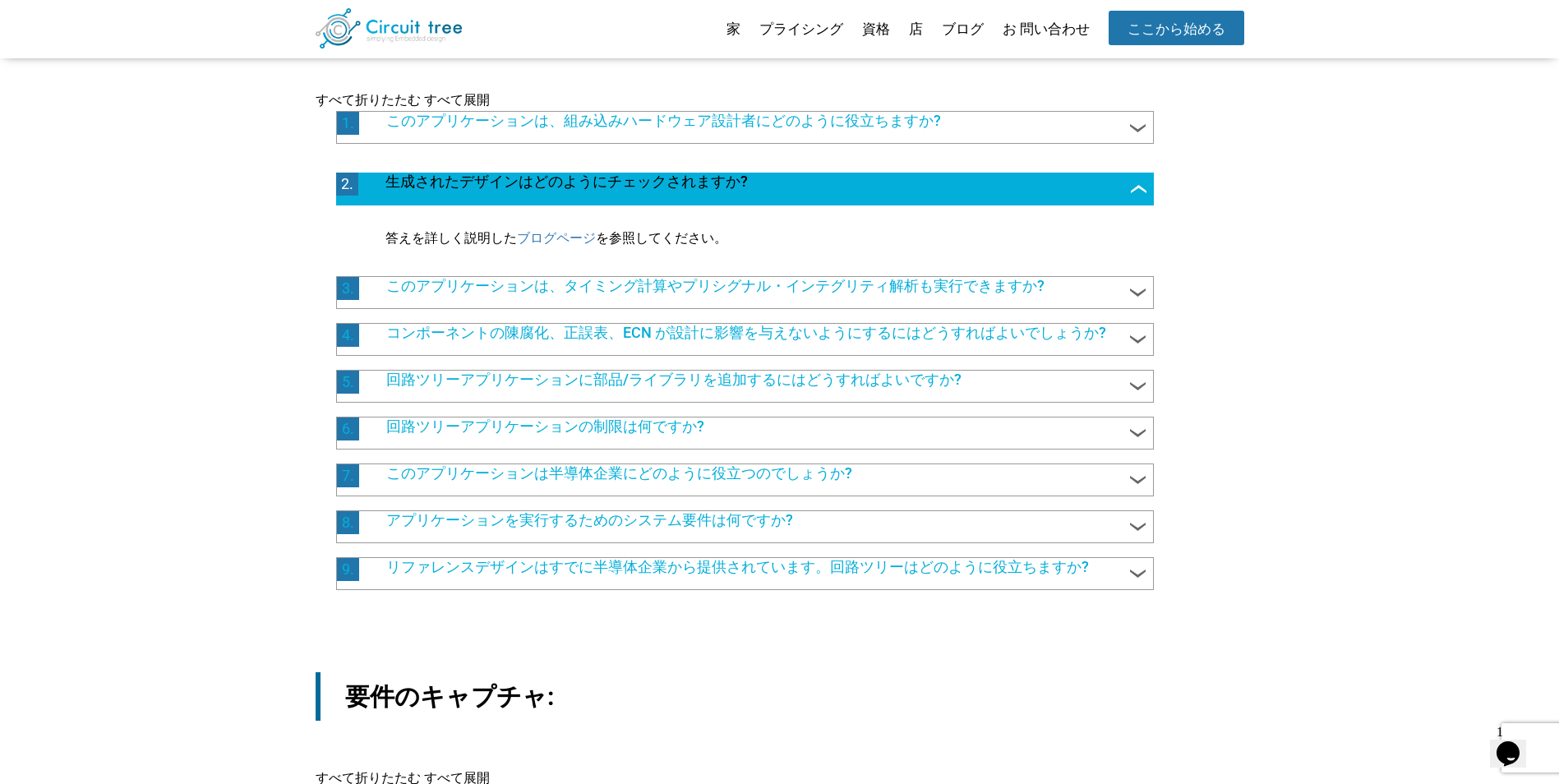
scroll to position [277, 0]
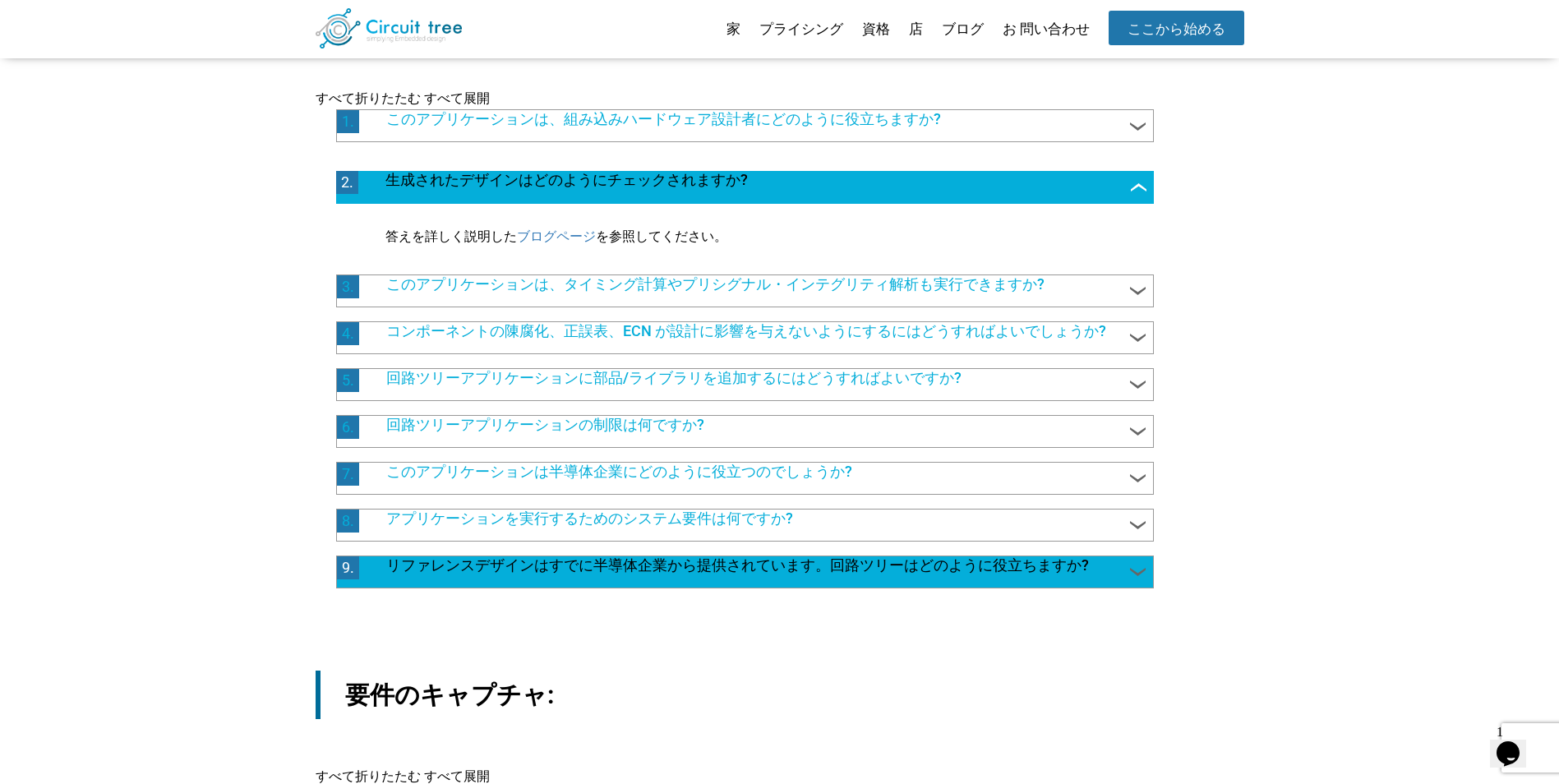
click at [1121, 574] on span "リファレンスデザインはすでに半導体企業から提供されています。回路ツリーはどのように役立ちますか?" at bounding box center [753, 567] width 766 height 21
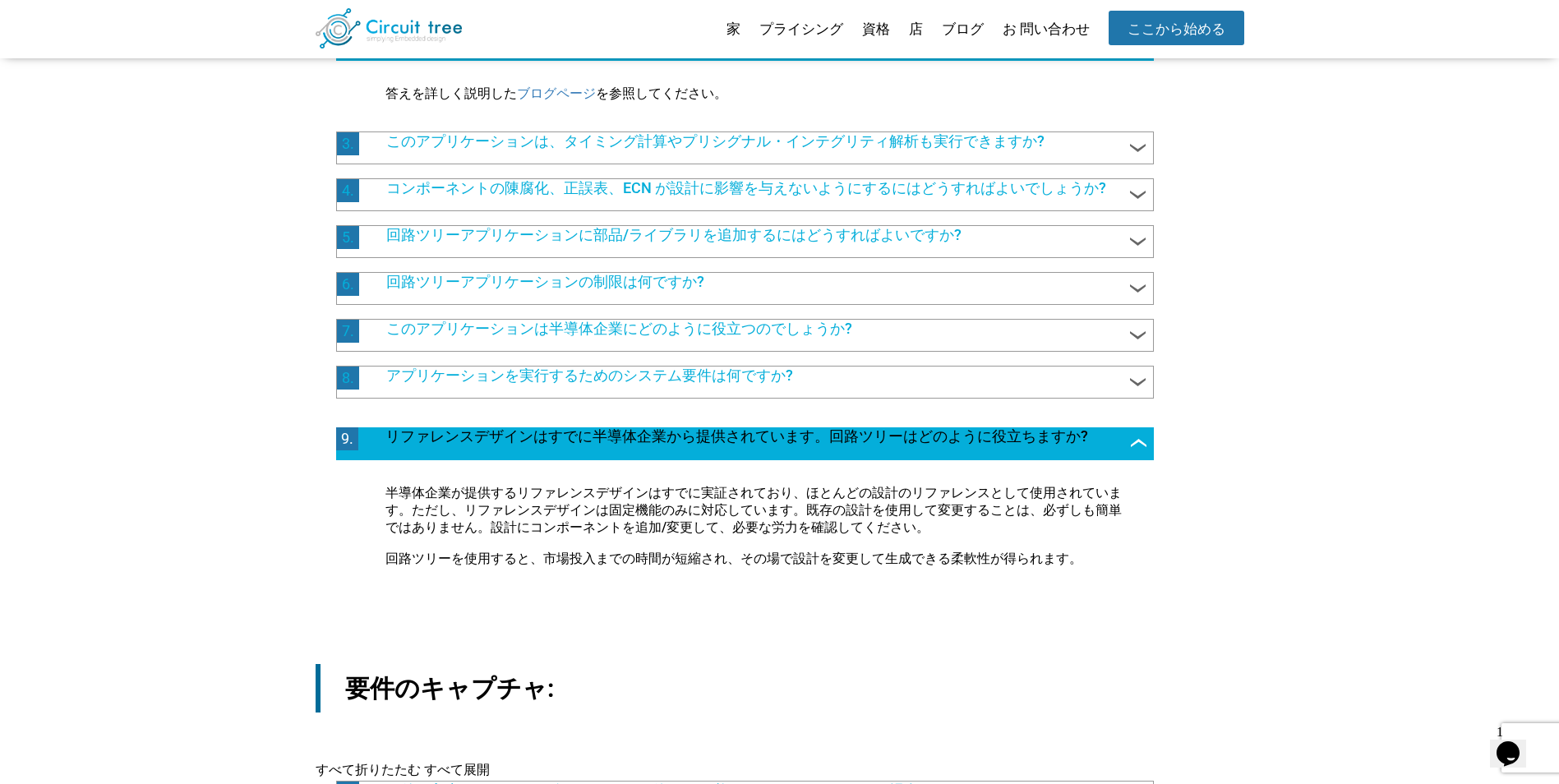
scroll to position [457, 0]
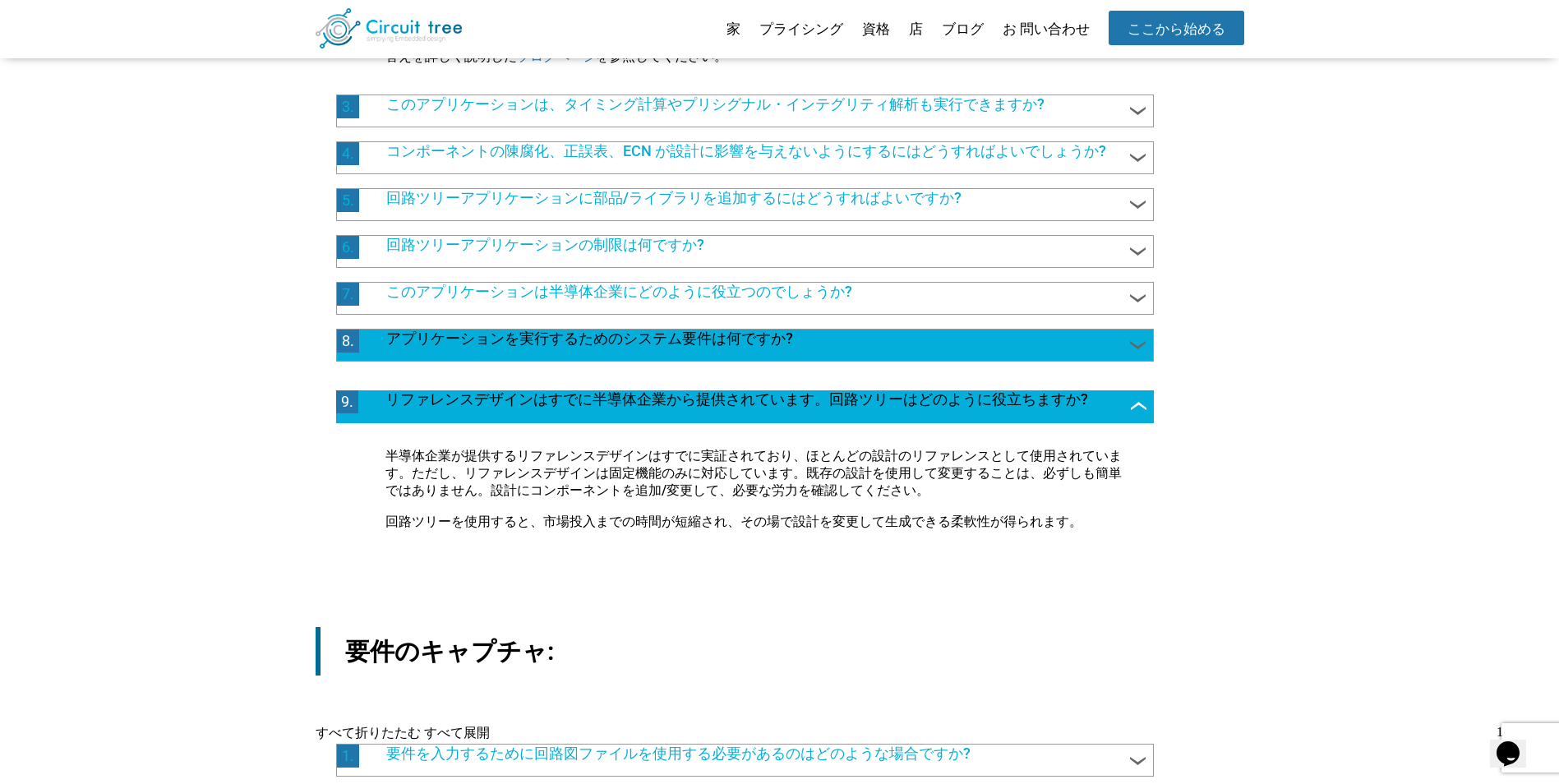
click at [1128, 364] on div at bounding box center [1138, 350] width 22 height 32
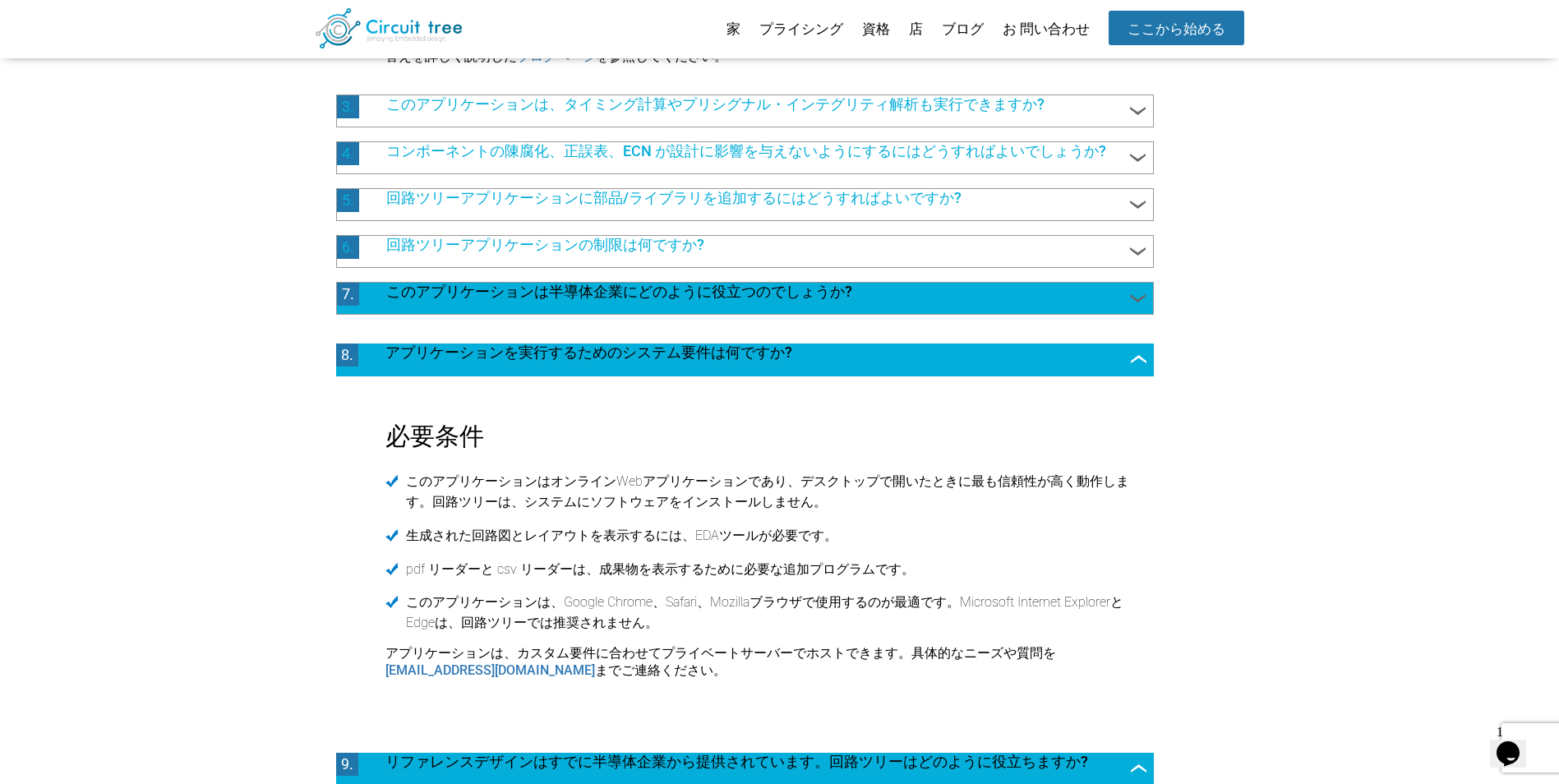
click at [1134, 294] on span at bounding box center [1138, 299] width 22 height 22
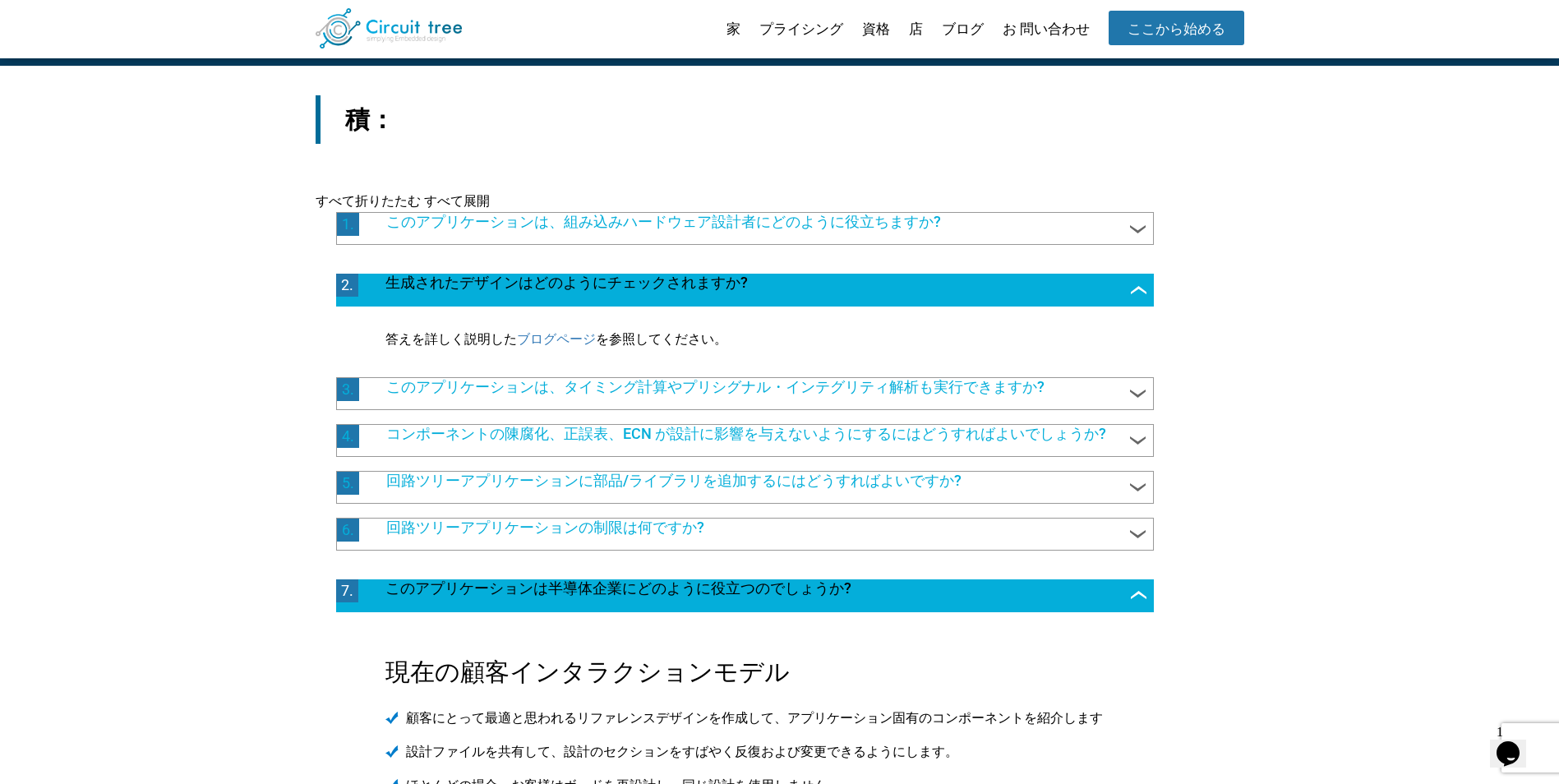
scroll to position [173, 0]
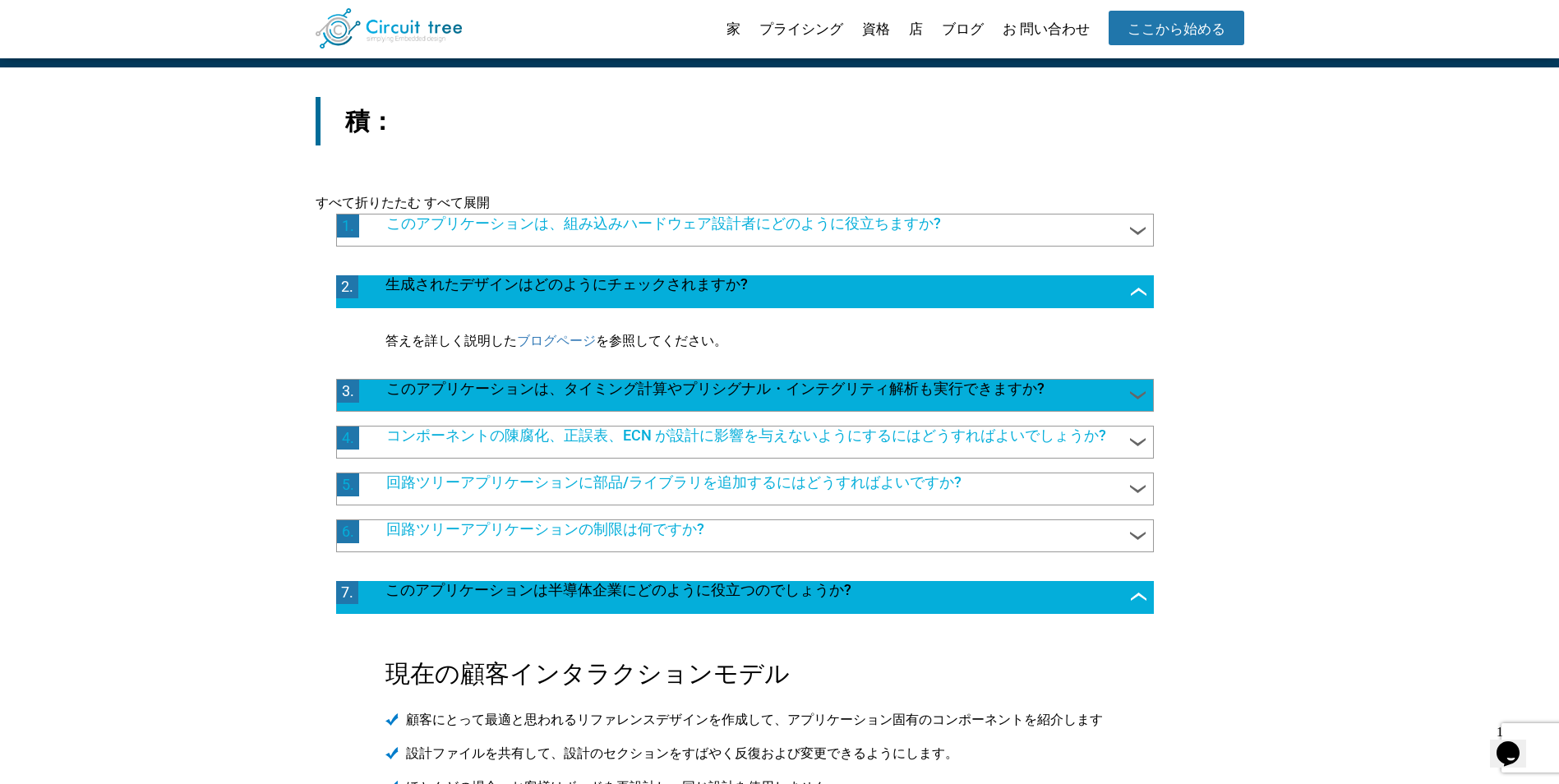
click at [1080, 395] on span "このアプリケーションは、タイミング計算やプリシグナル・インテグリティ解析も実行できますか?" at bounding box center [753, 390] width 766 height 21
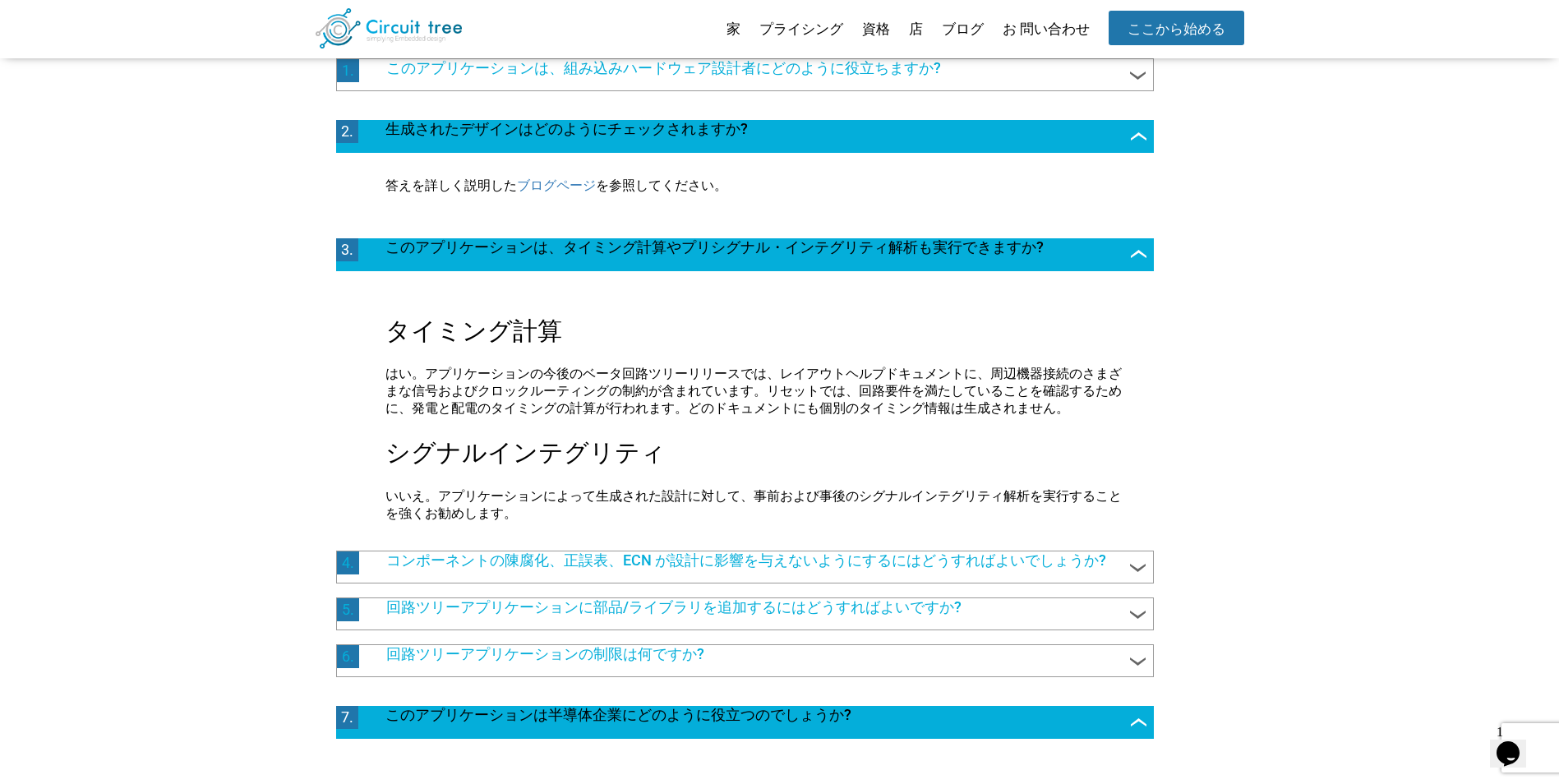
scroll to position [327, 0]
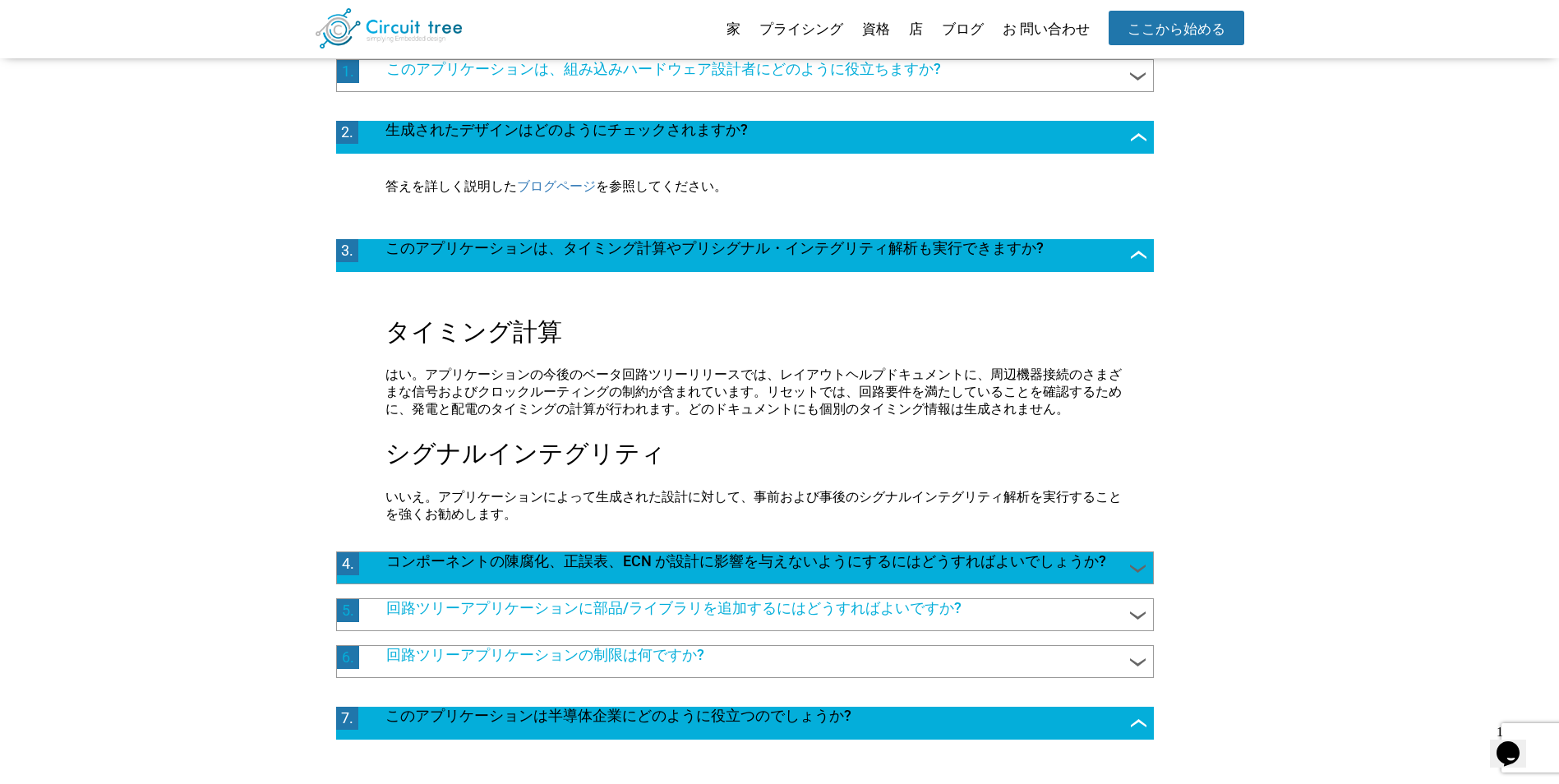
click at [1072, 573] on span "コンポーネントの陳腐化、正誤表、ECN が設計に影響を与えないようにするにはどうすればよいでしょうか?" at bounding box center [753, 562] width 766 height 21
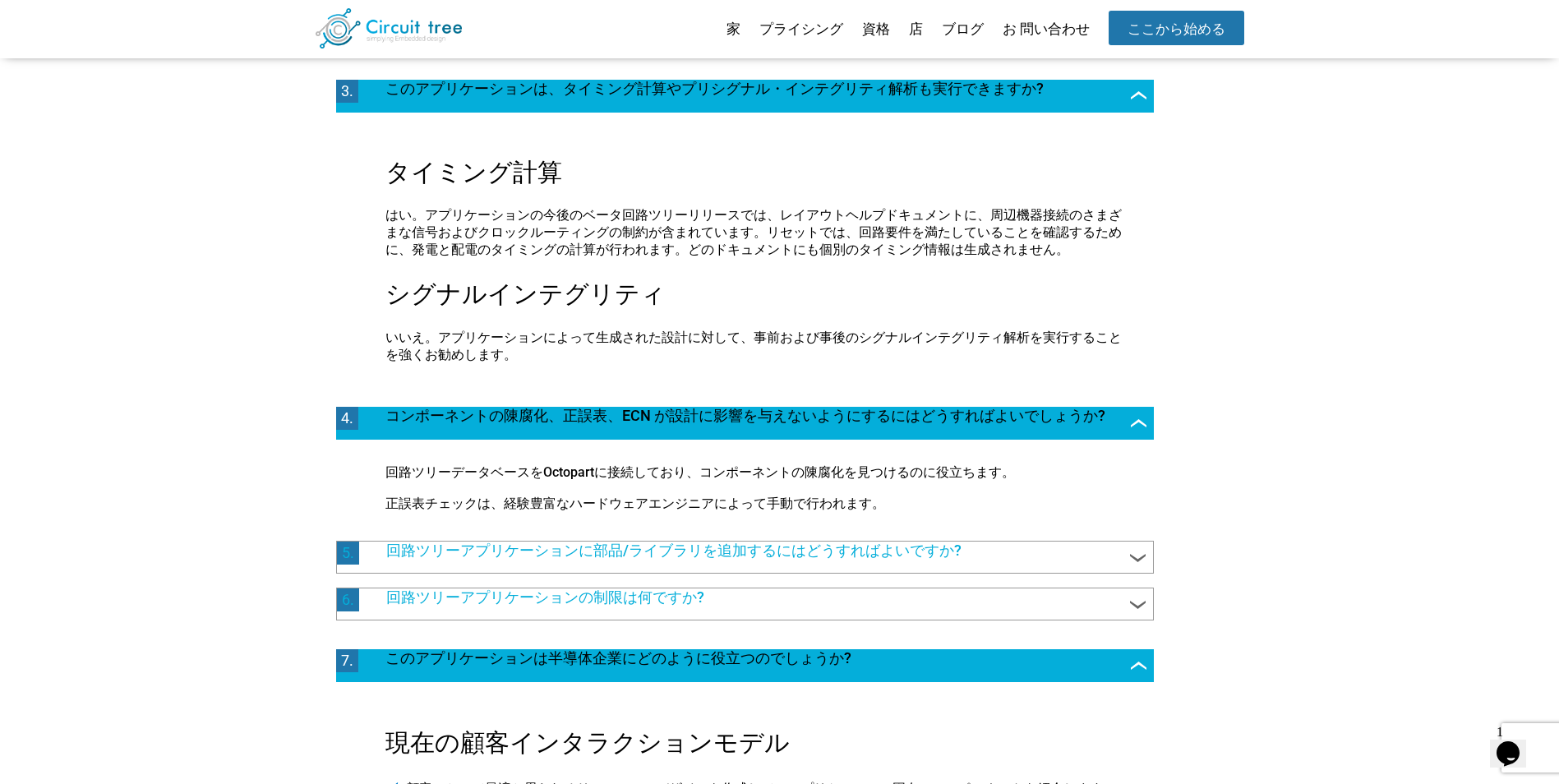
scroll to position [491, 0]
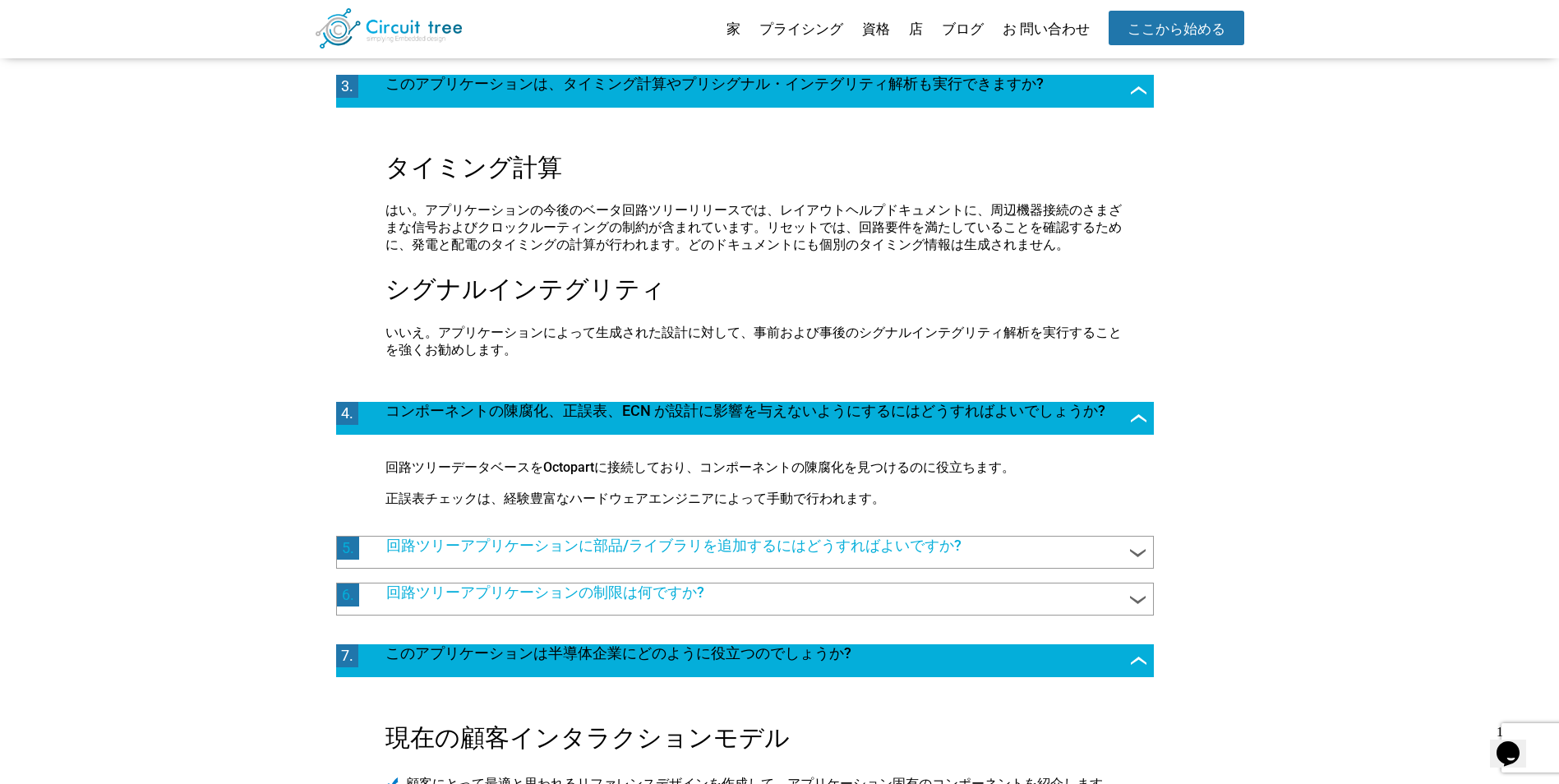
click at [1072, 558] on span "回路ツリーアプリケーションに部品/ライブラリを追加するにはどうすればよいですか?" at bounding box center [753, 547] width 766 height 21
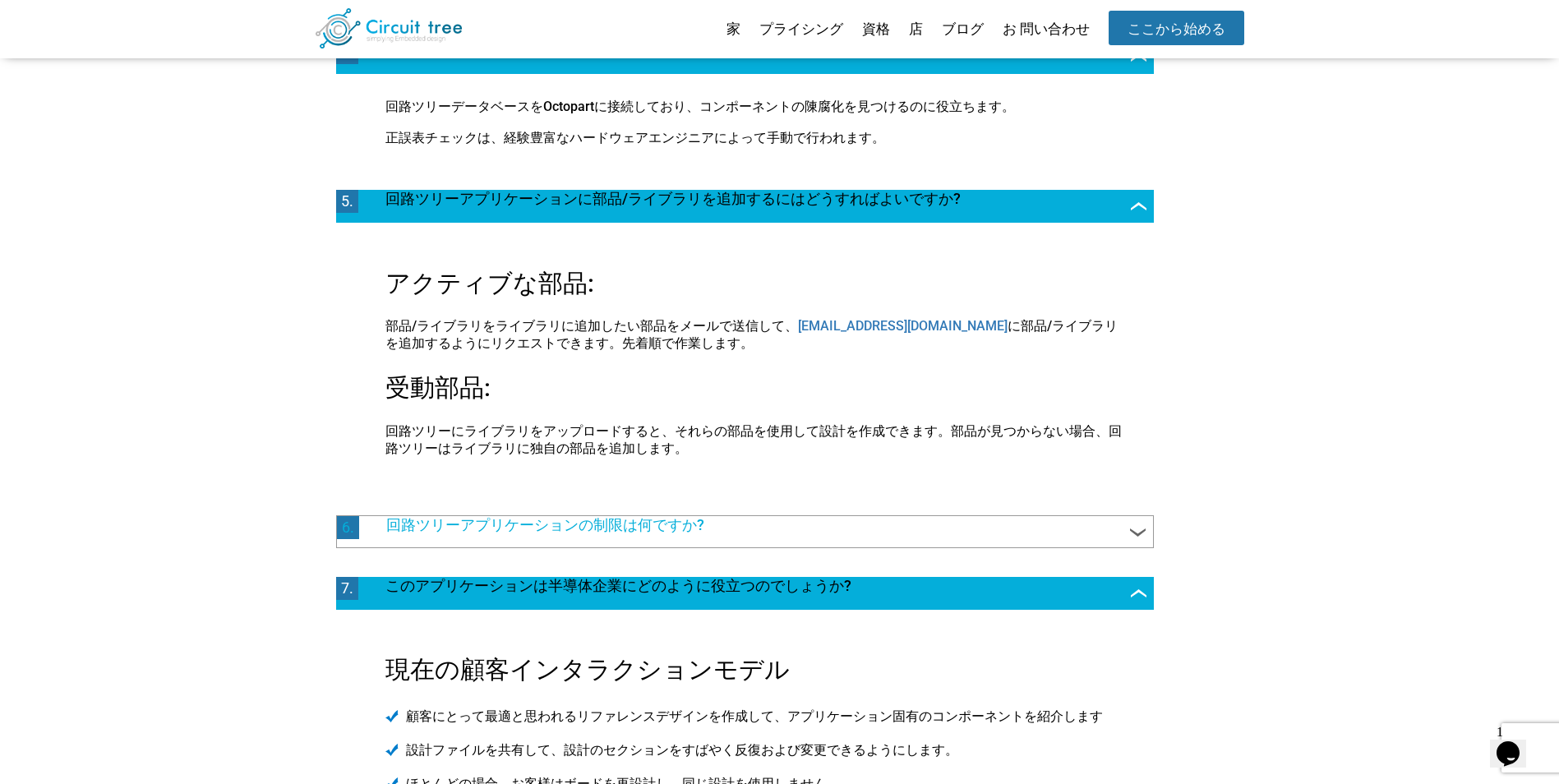
scroll to position [854, 0]
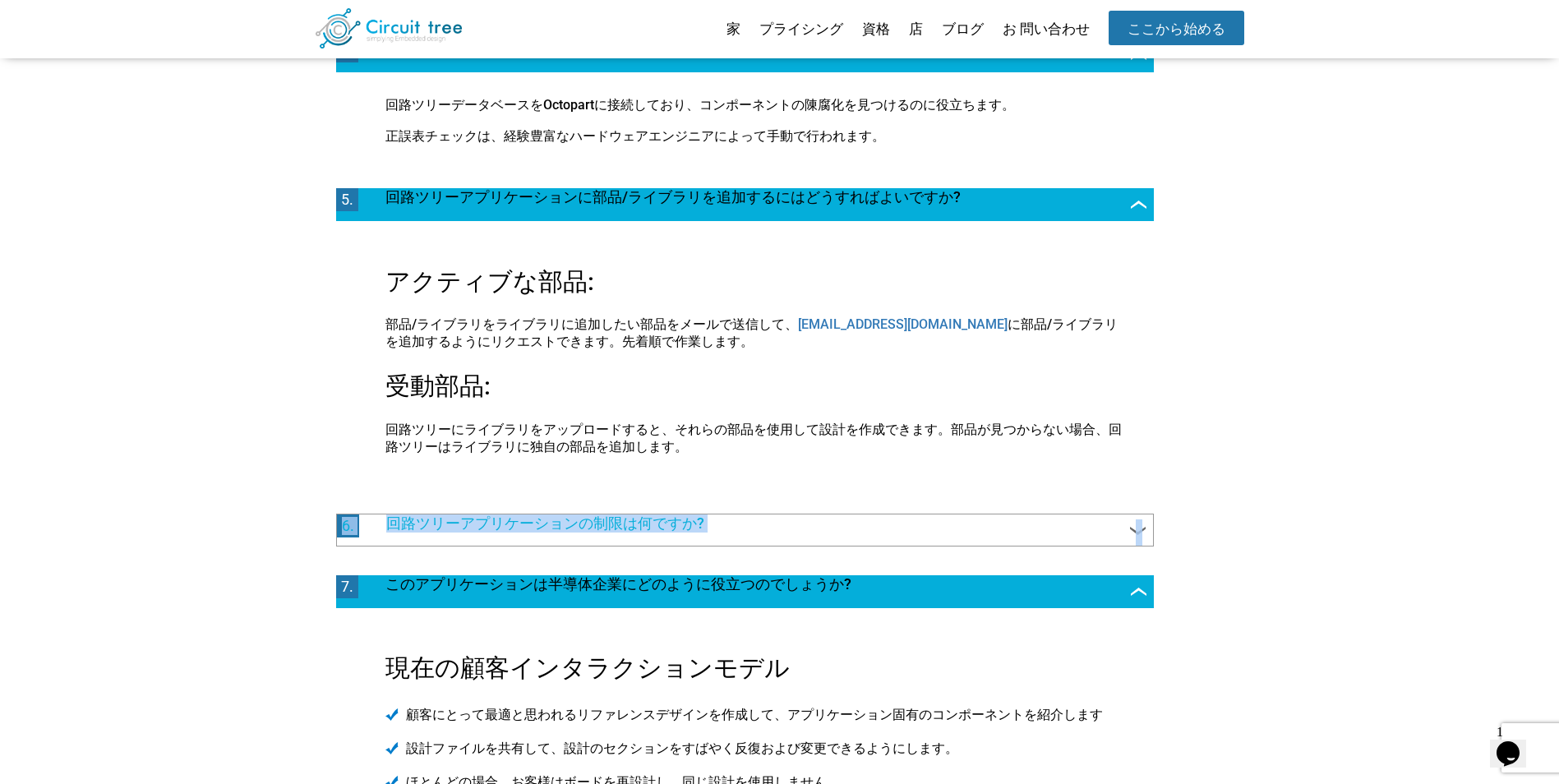
drag, startPoint x: 1069, startPoint y: 605, endPoint x: 1084, endPoint y: 535, distance: 71.6
click at [1084, 535] on ul "1. このアプリケーションは、組み込みハードウェア設計者にどのように役立ちますか? 回路ツリーを使用して、次のタイプのボードを設計します。 IOTボード シス…" at bounding box center [735, 562] width 838 height 2293
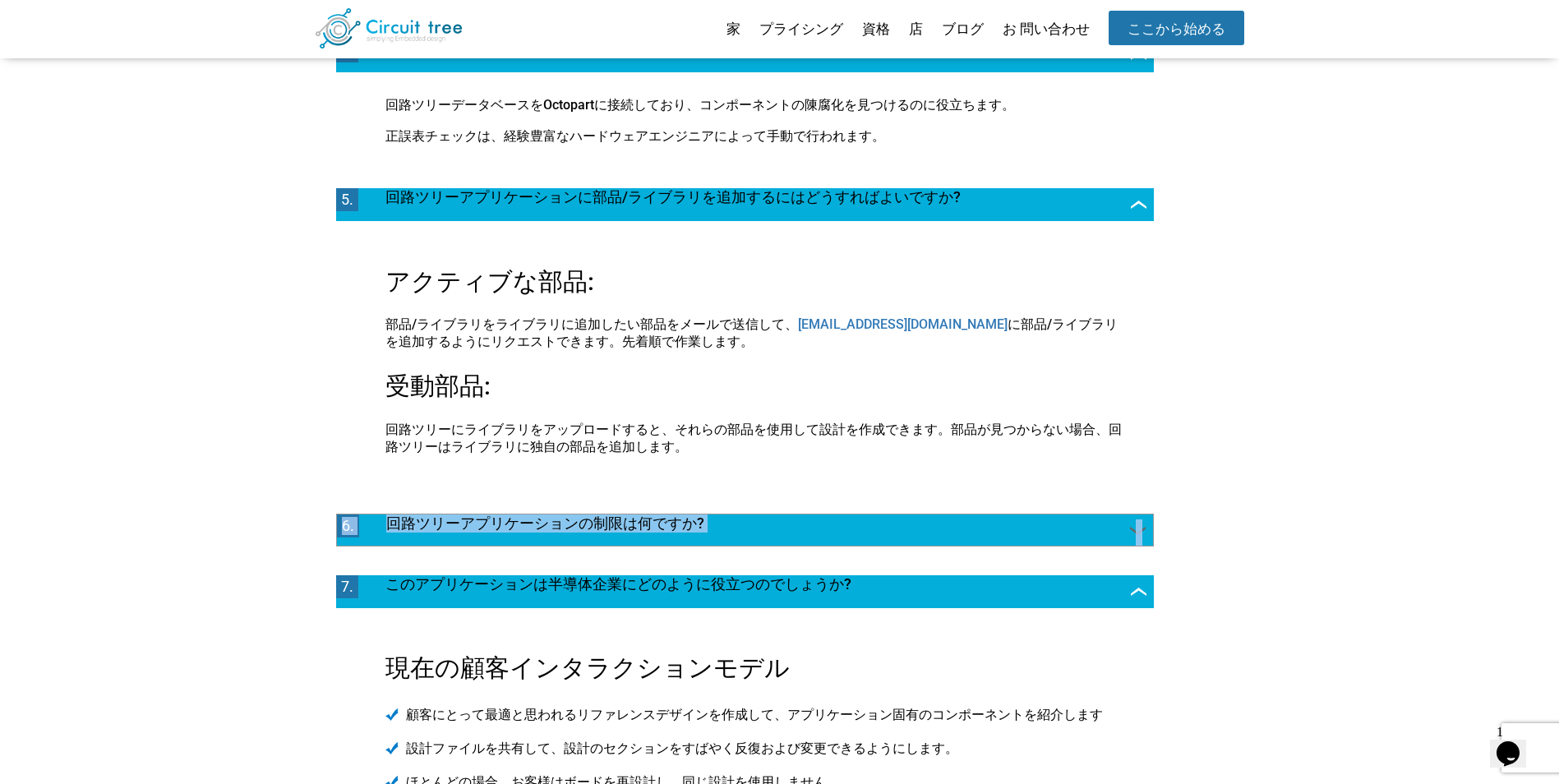
drag, startPoint x: 1084, startPoint y: 535, endPoint x: 1071, endPoint y: 570, distance: 37.3
click at [1071, 546] on div "6. 回路ツリーアプリケーションの制限は何ですか?" at bounding box center [745, 529] width 818 height 33
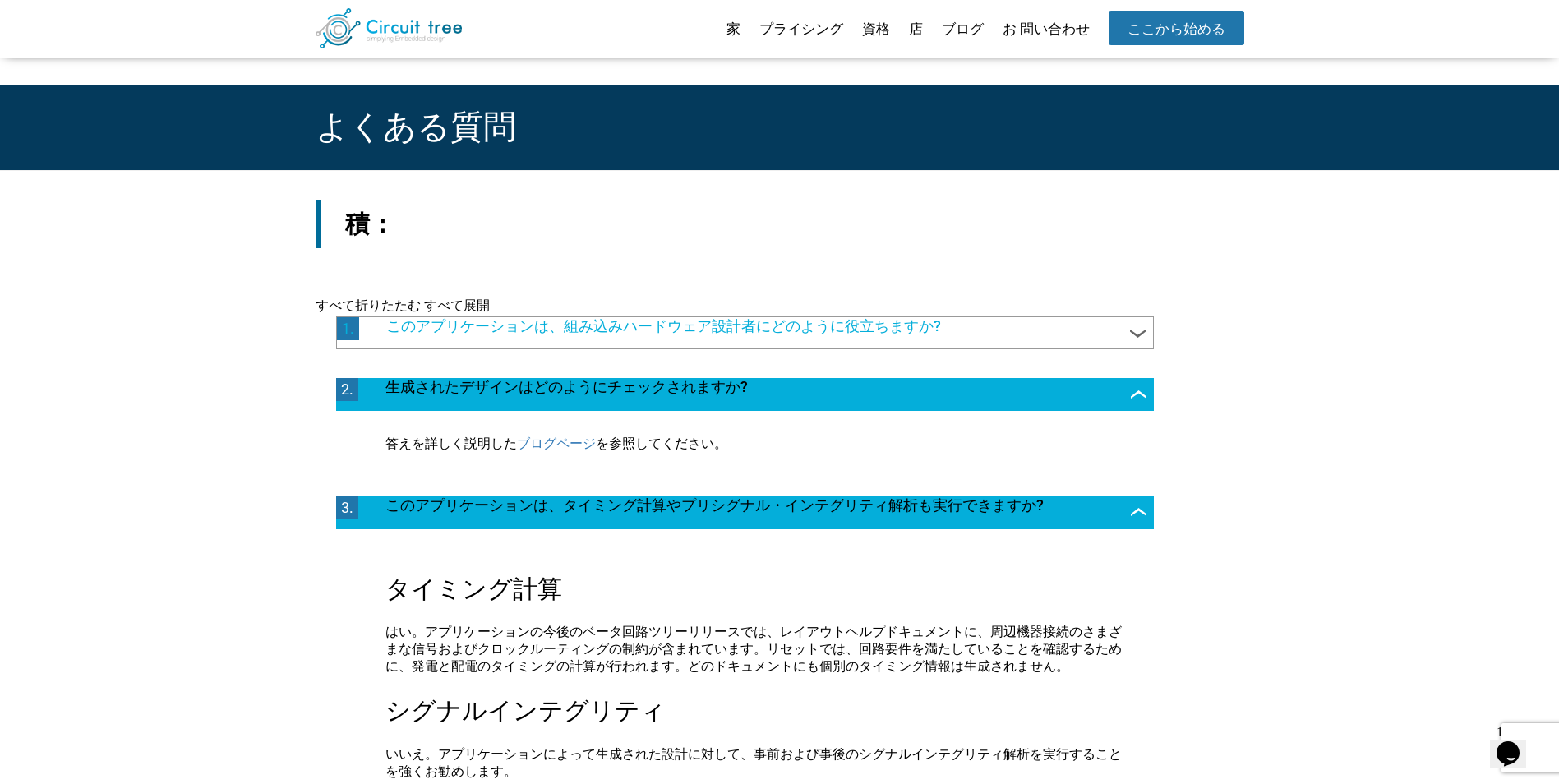
scroll to position [69, 0]
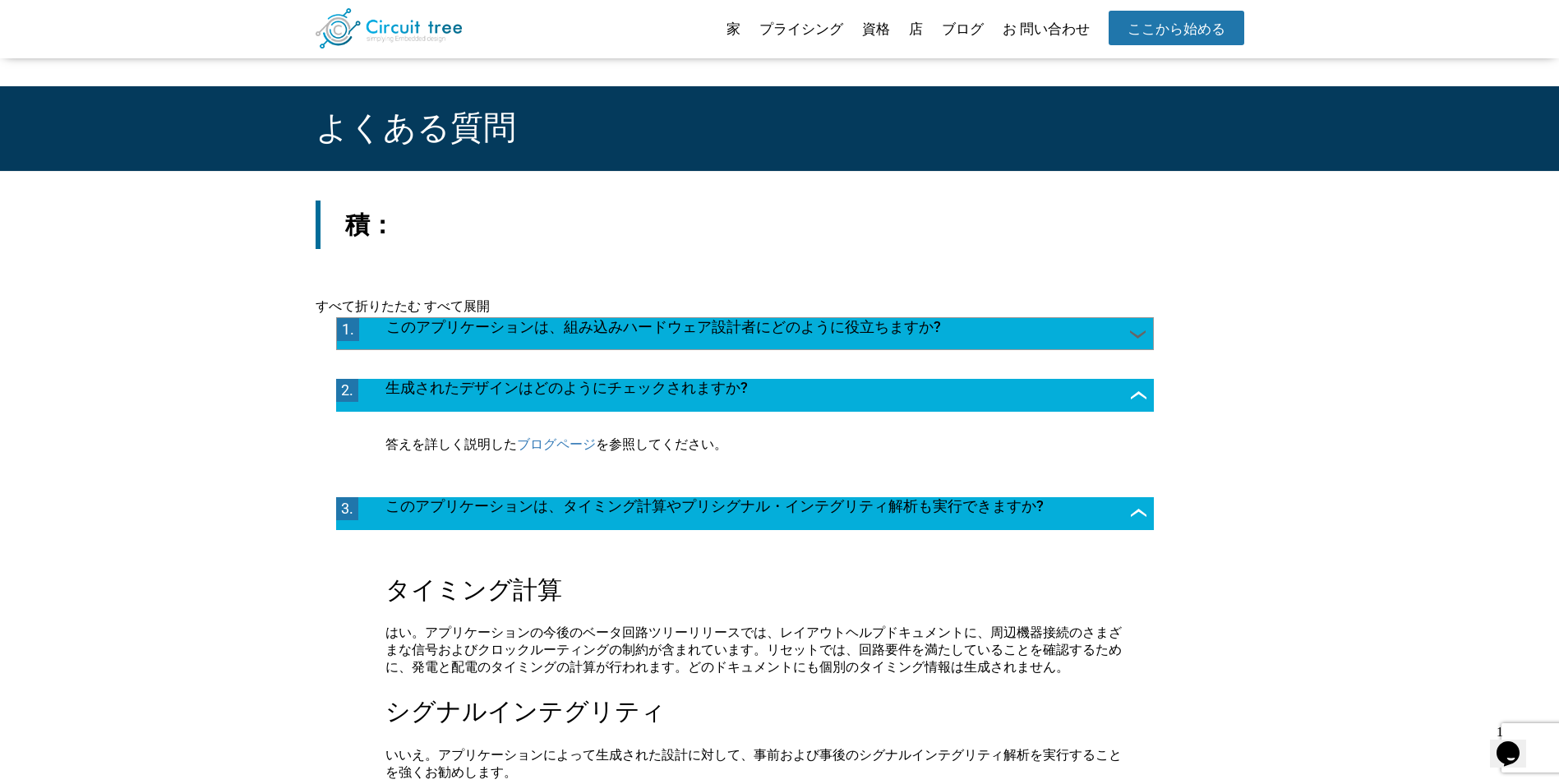
click at [1012, 344] on div "1. このアプリケーションは、組み込みハードウェア設計者にどのように役立ちますか?" at bounding box center [745, 333] width 818 height 33
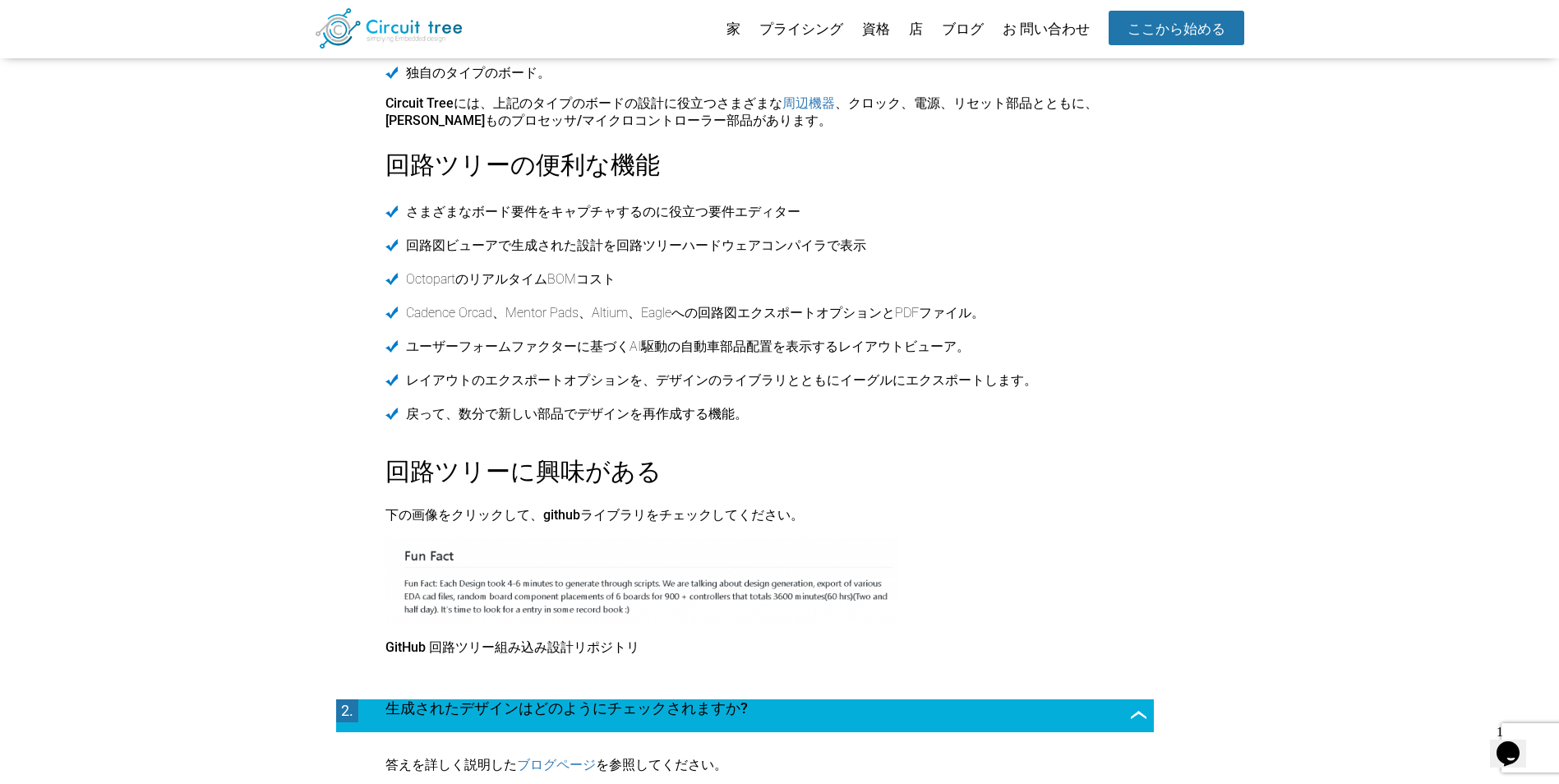
scroll to position [603, 0]
